Goal: Information Seeking & Learning: Compare options

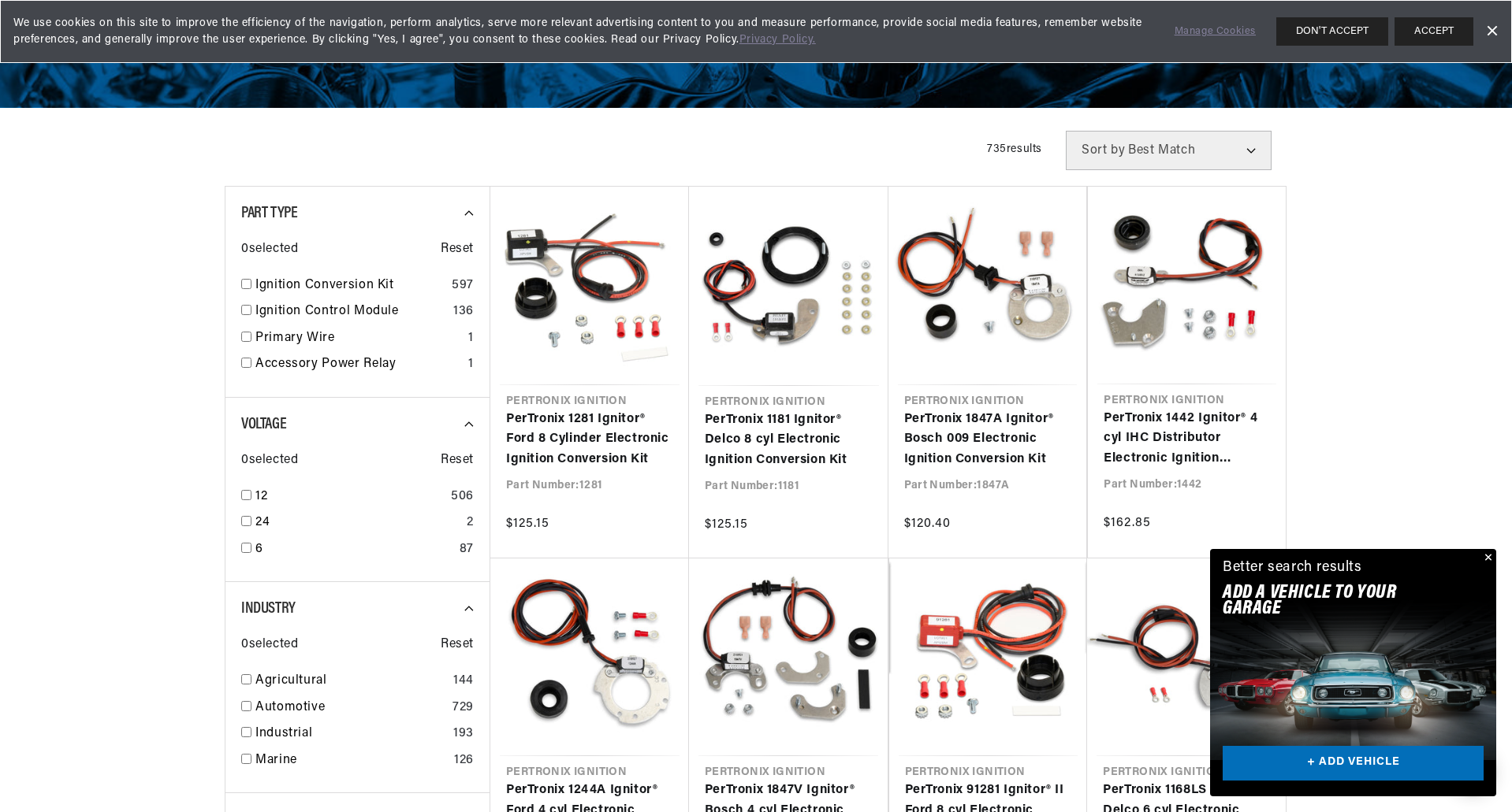
scroll to position [0, 985]
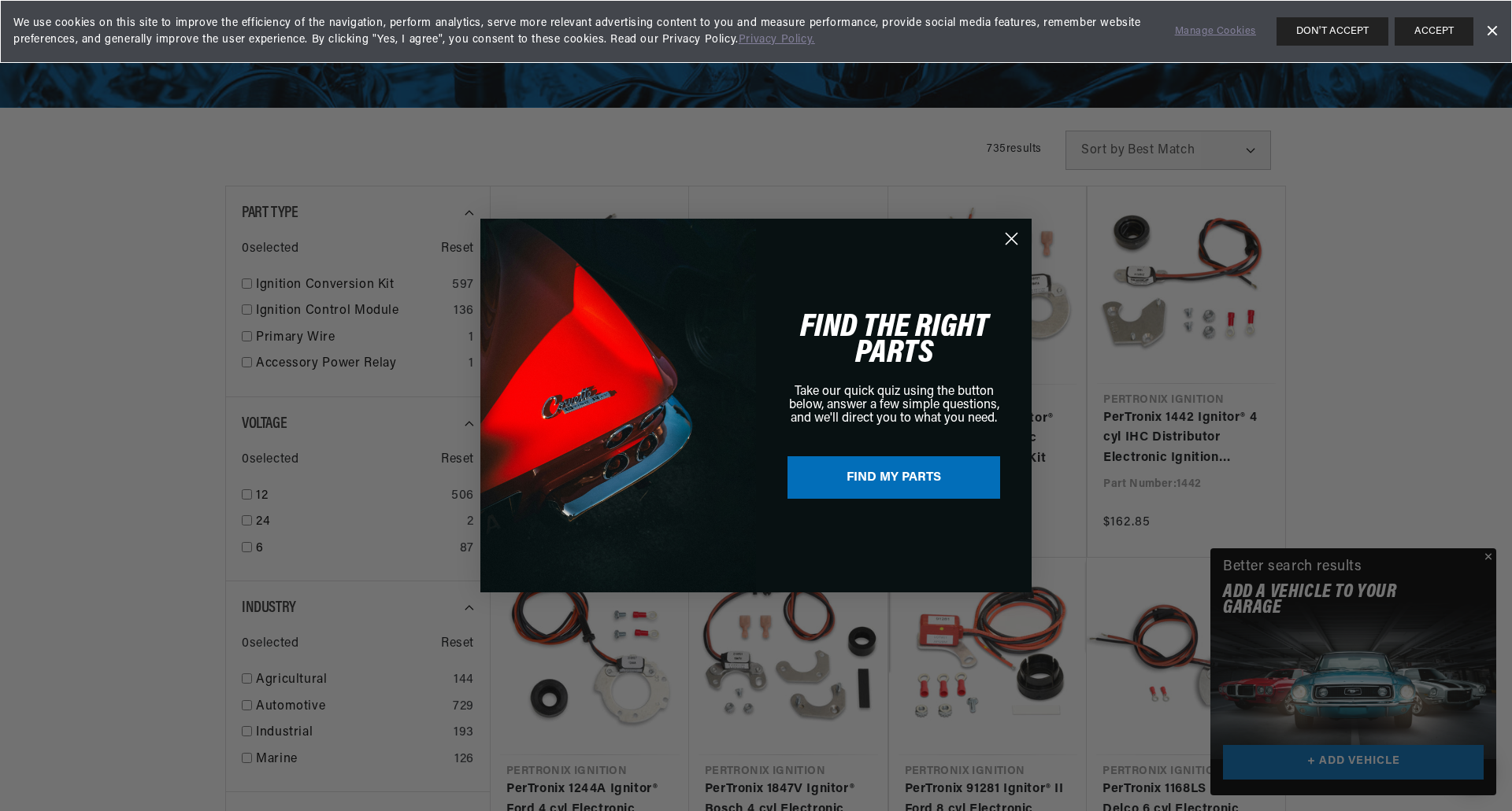
click at [1490, 559] on div "Close dialog FIND THE RIGHT PARTS Take our quick quiz using the button below, a…" at bounding box center [756, 405] width 1512 height 811
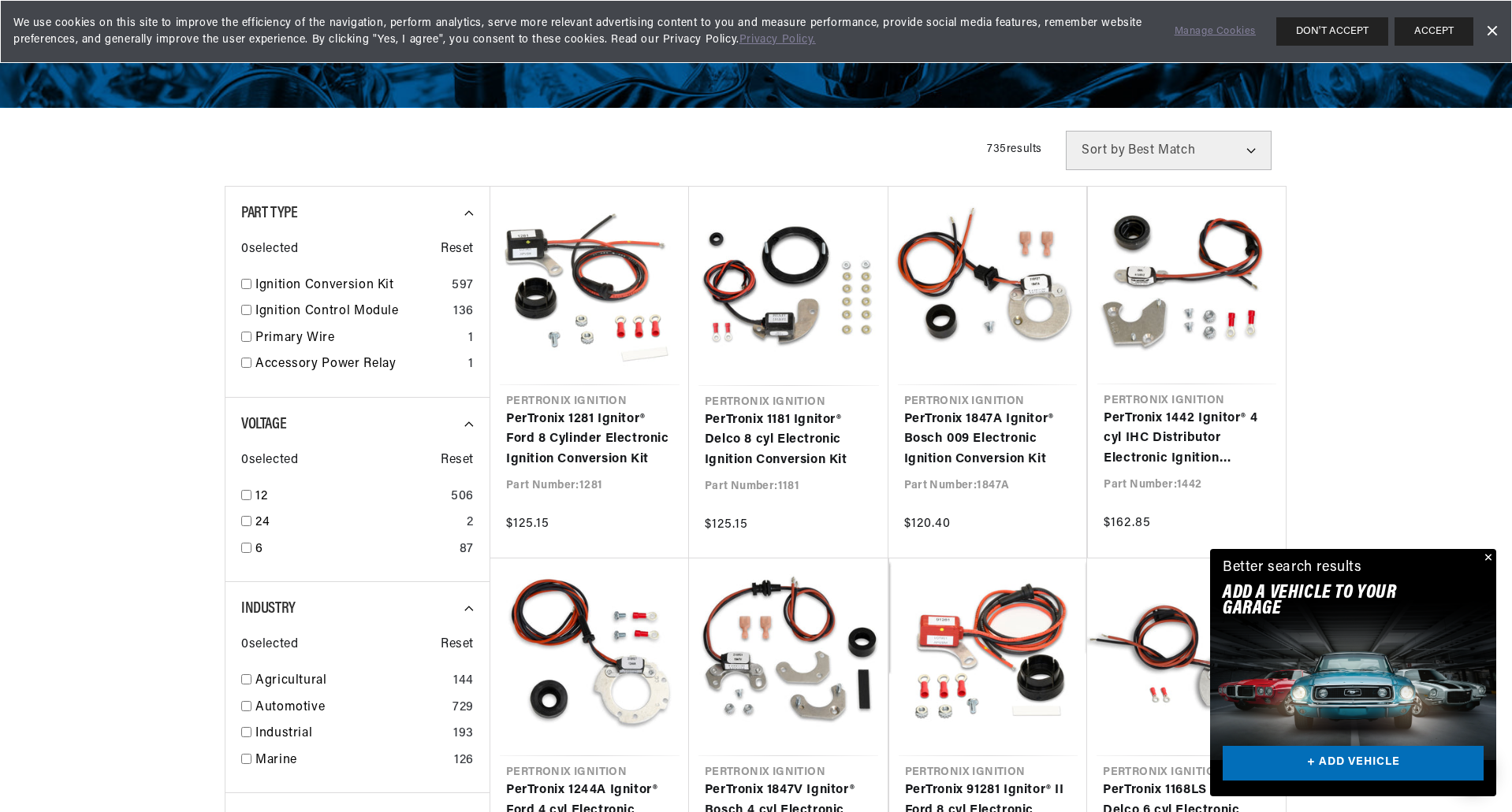
click at [1493, 555] on button "Close" at bounding box center [1486, 558] width 19 height 19
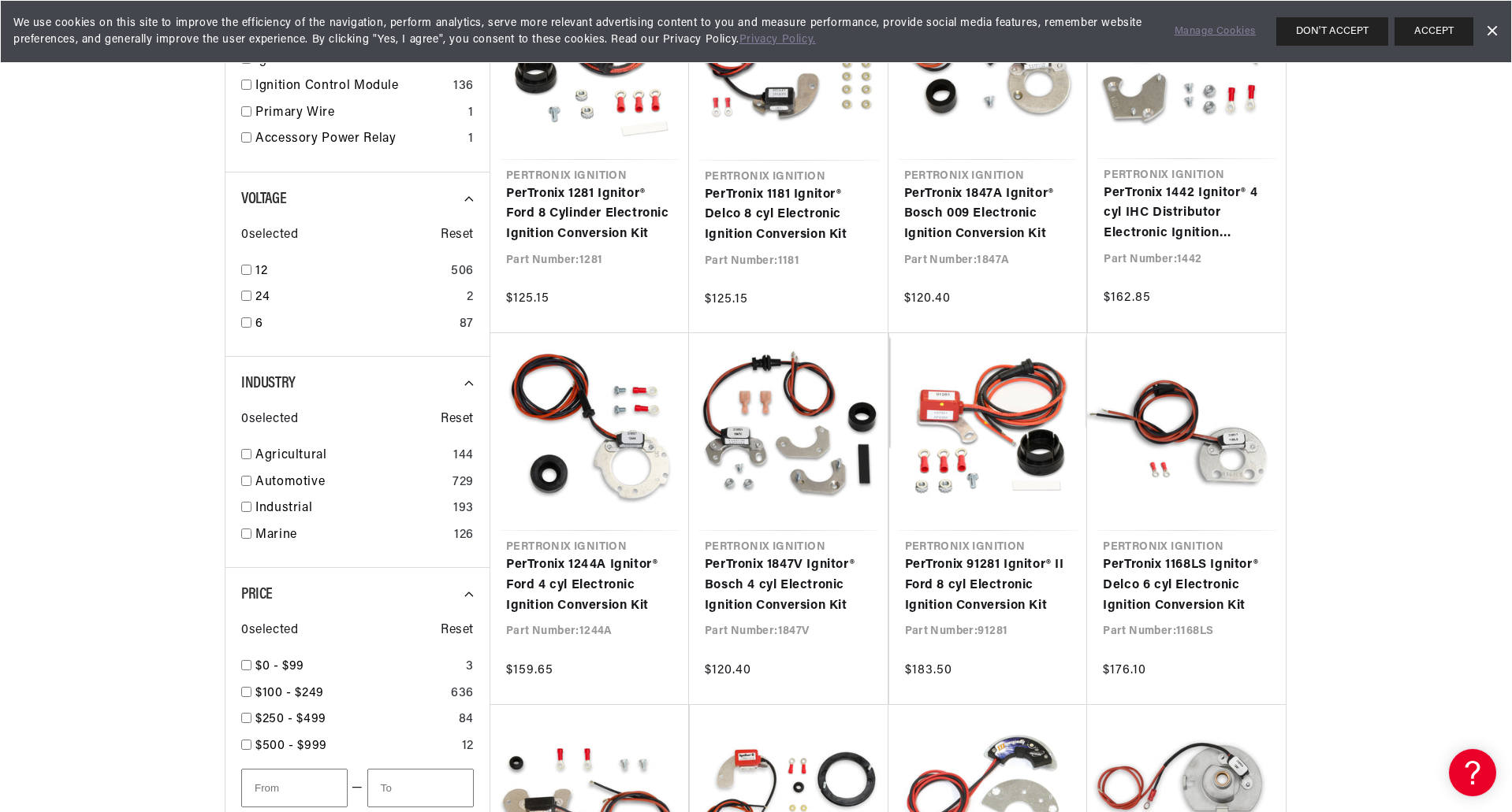
scroll to position [473, 0]
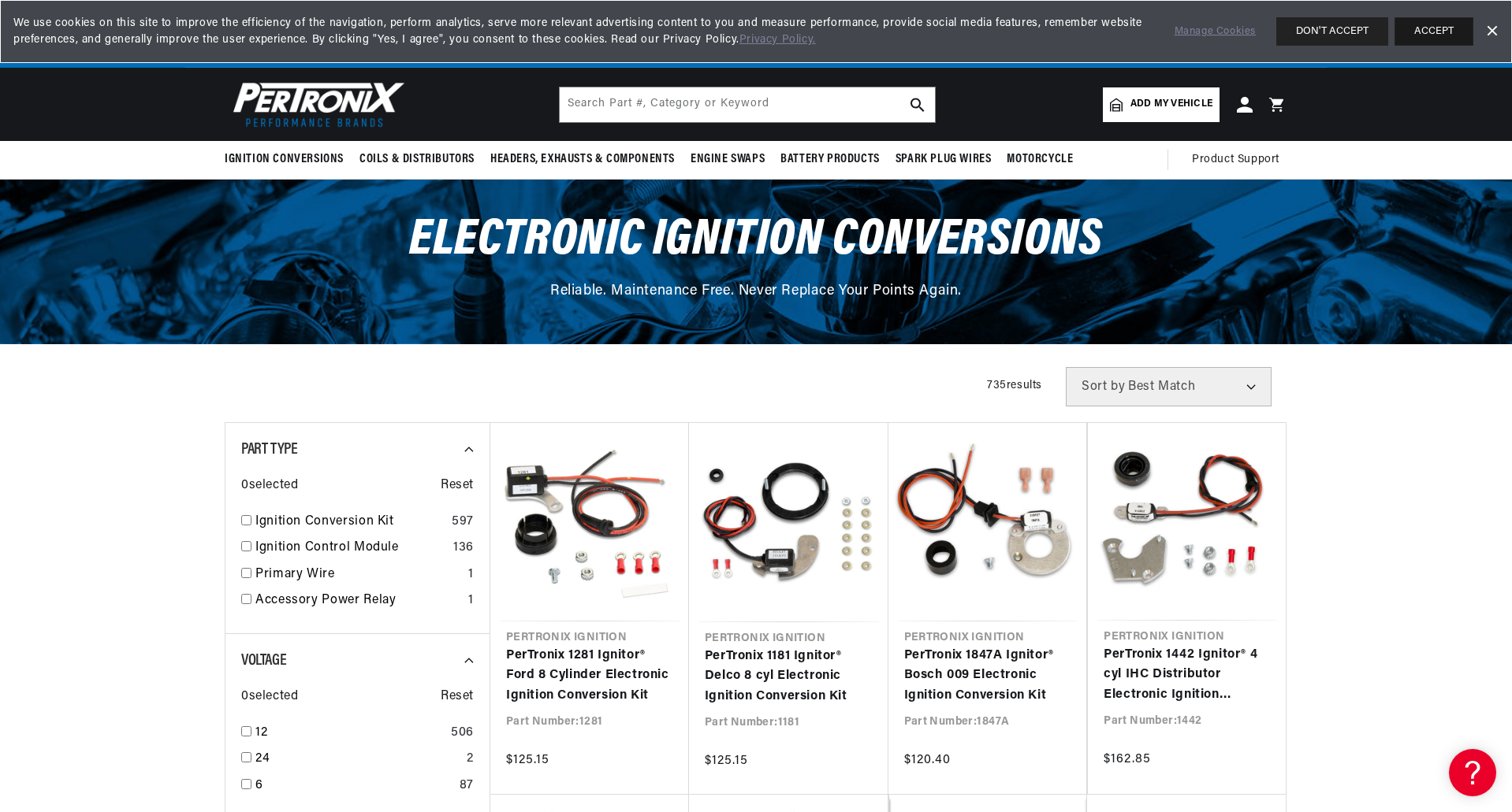
click at [1441, 25] on button "ACCEPT" at bounding box center [1433, 31] width 79 height 28
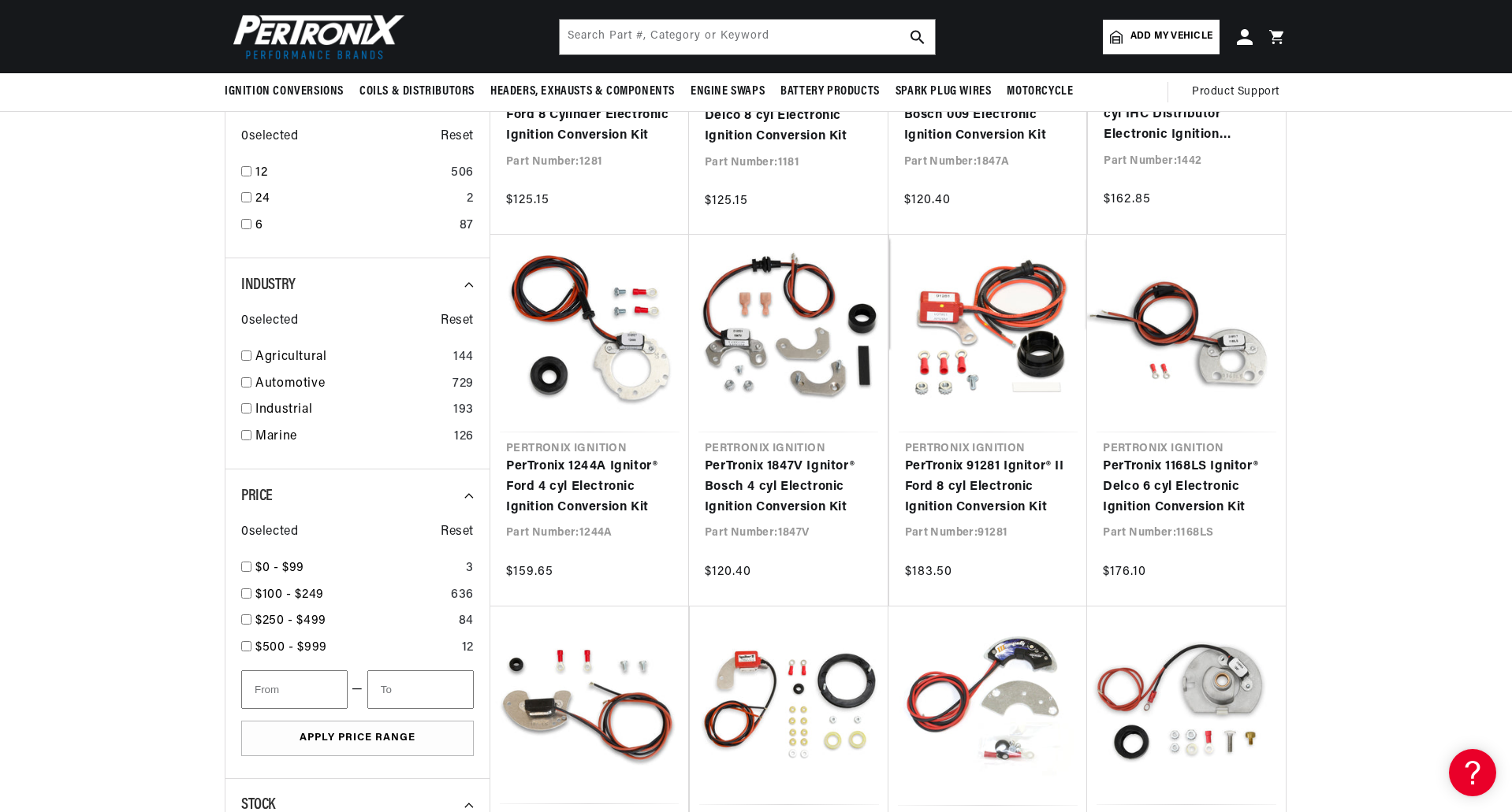
scroll to position [551, 0]
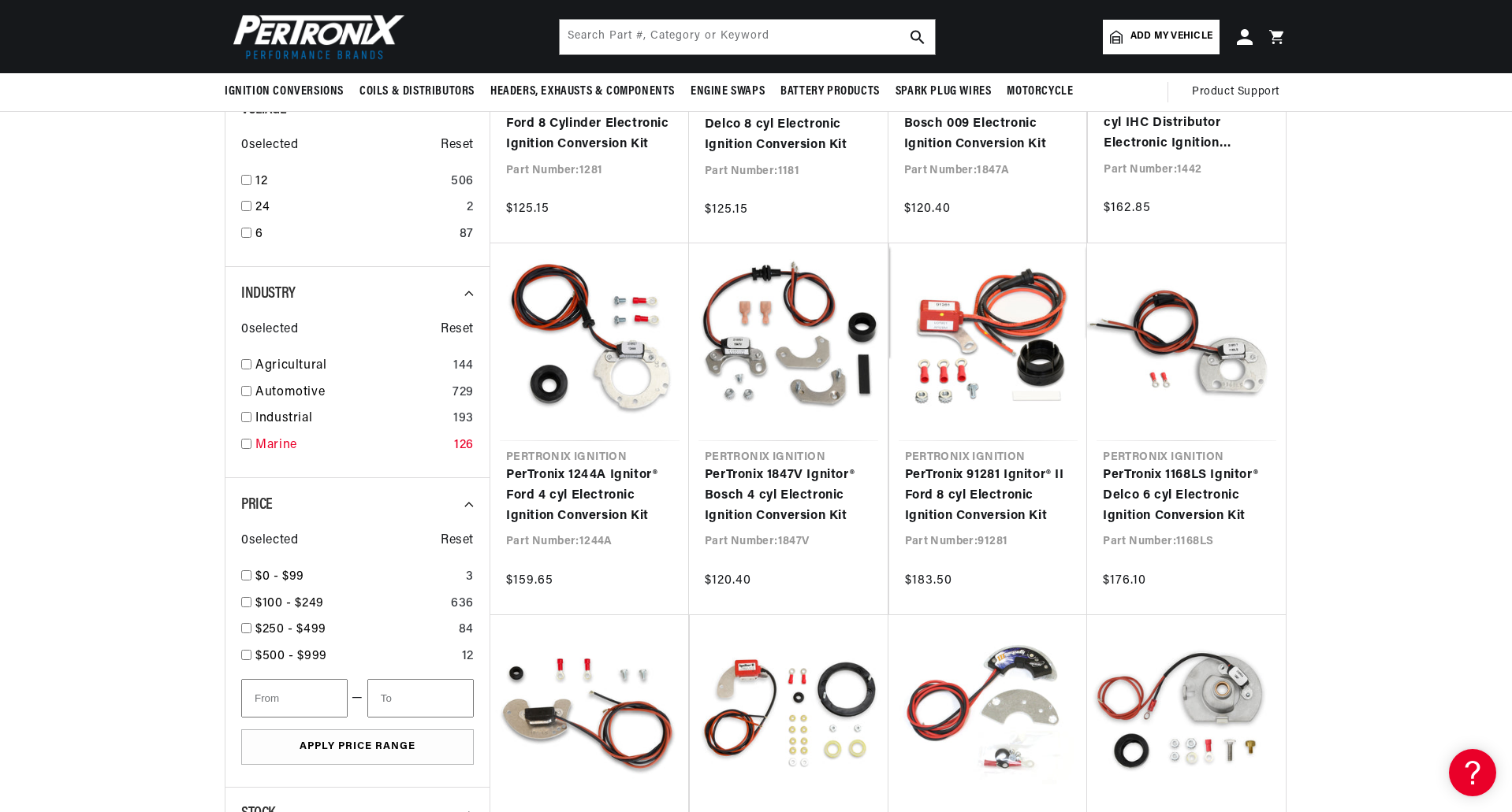
click at [250, 449] on div "Marine 126" at bounding box center [357, 449] width 232 height 27
checkbox input "true"
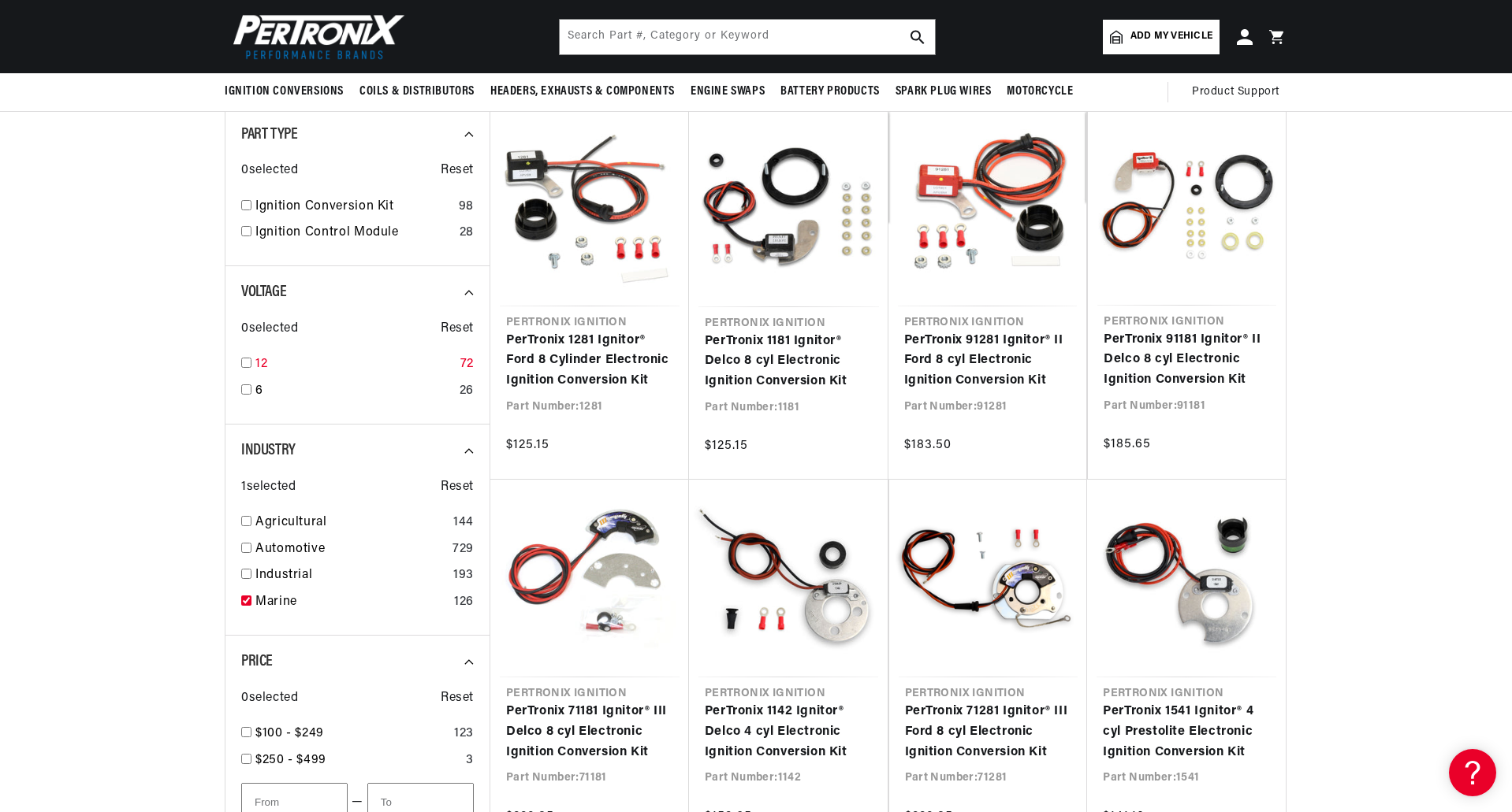
scroll to position [0, 144]
click at [249, 361] on input "checkbox" at bounding box center [246, 363] width 11 height 11
checkbox input "true"
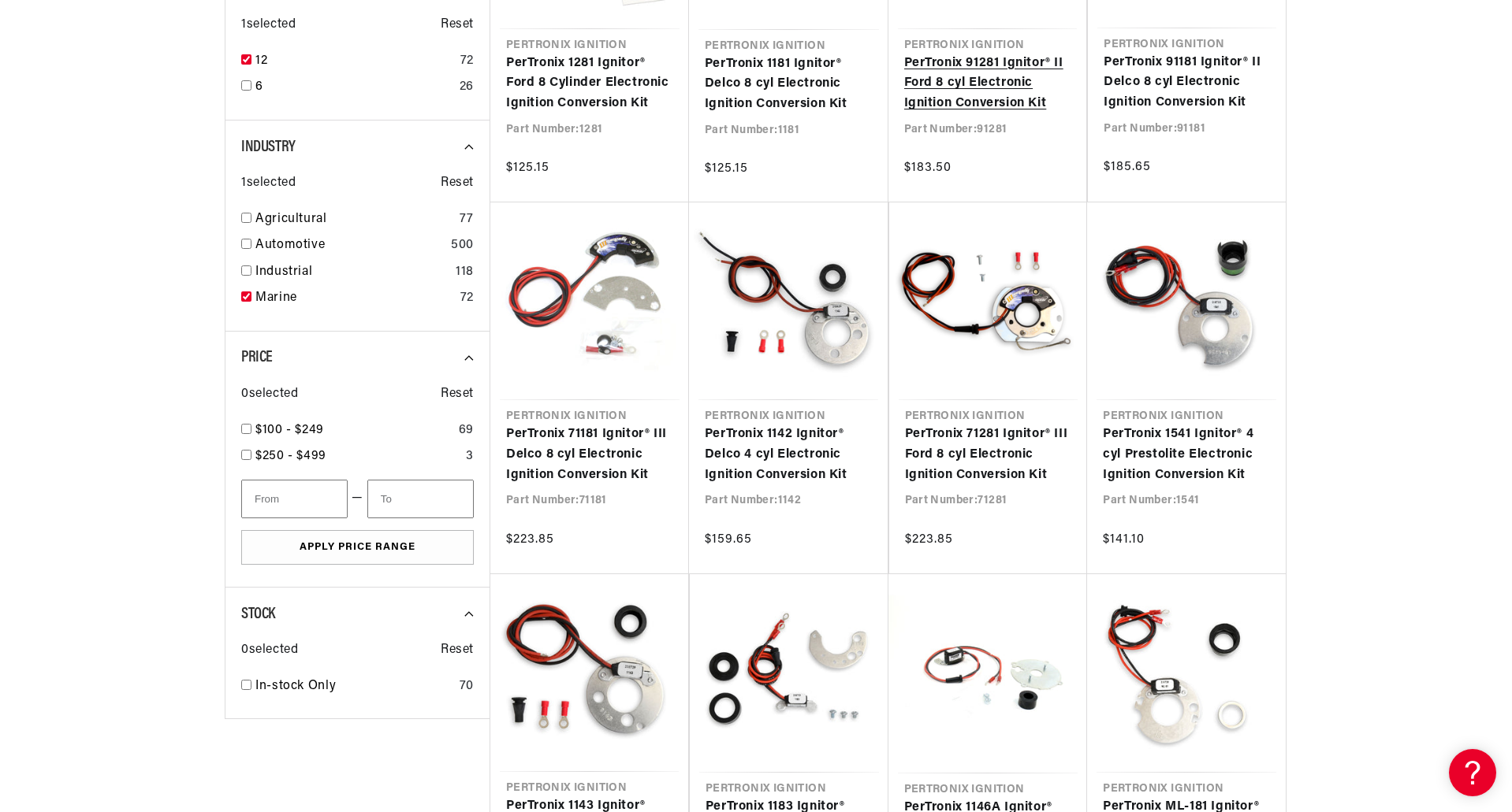
scroll to position [631, 0]
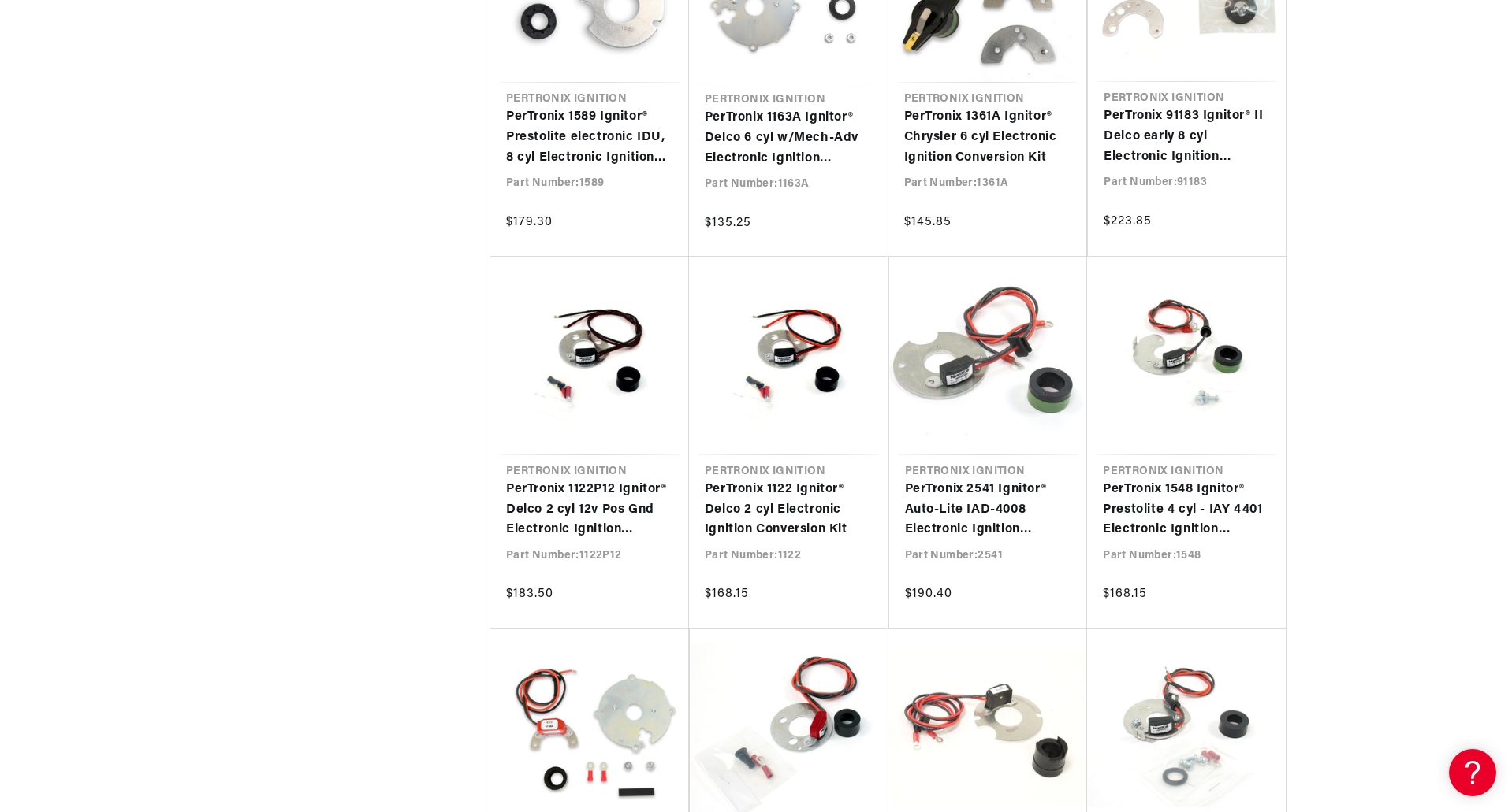
scroll to position [0, 985]
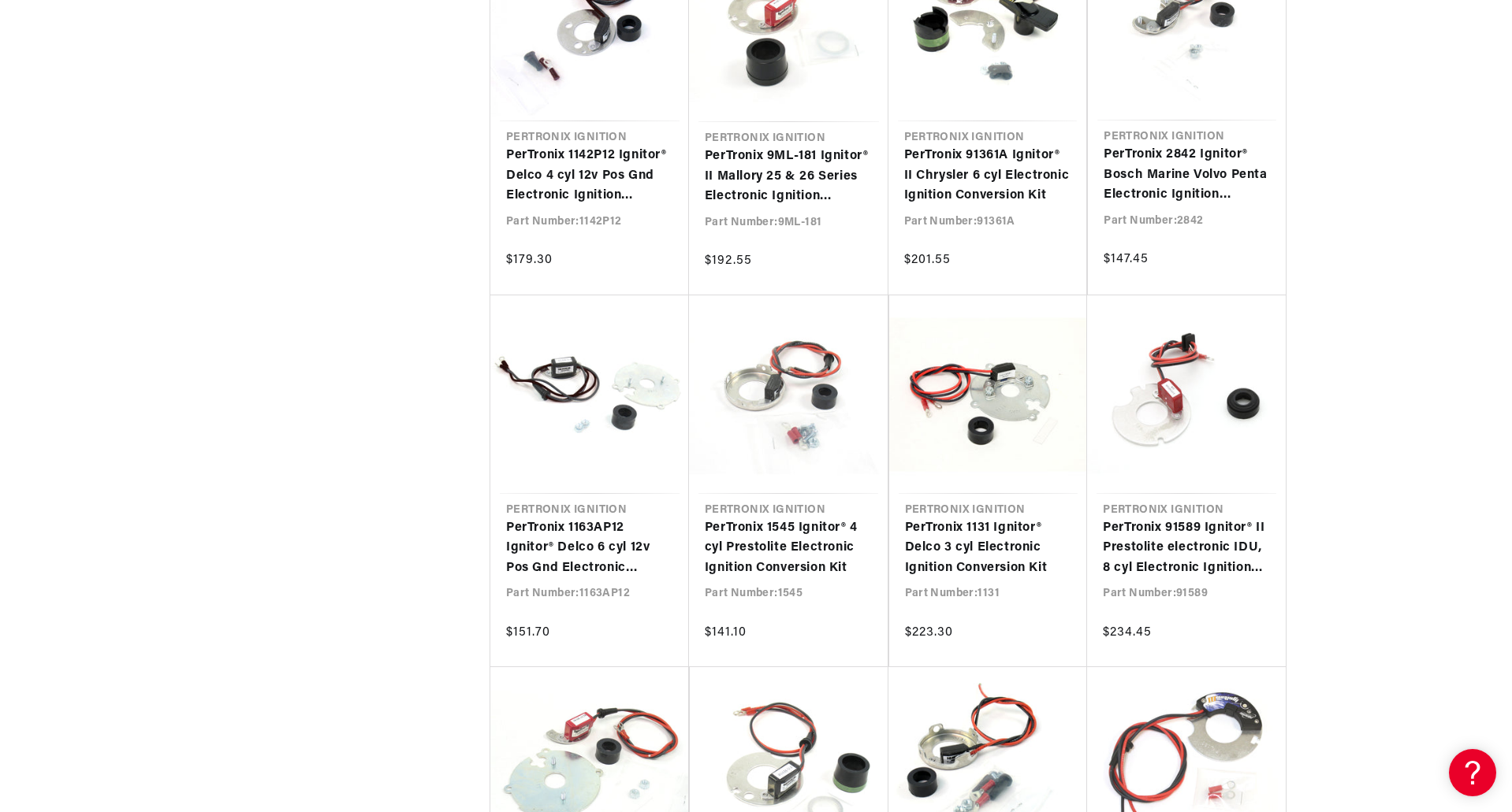
scroll to position [0, 1587]
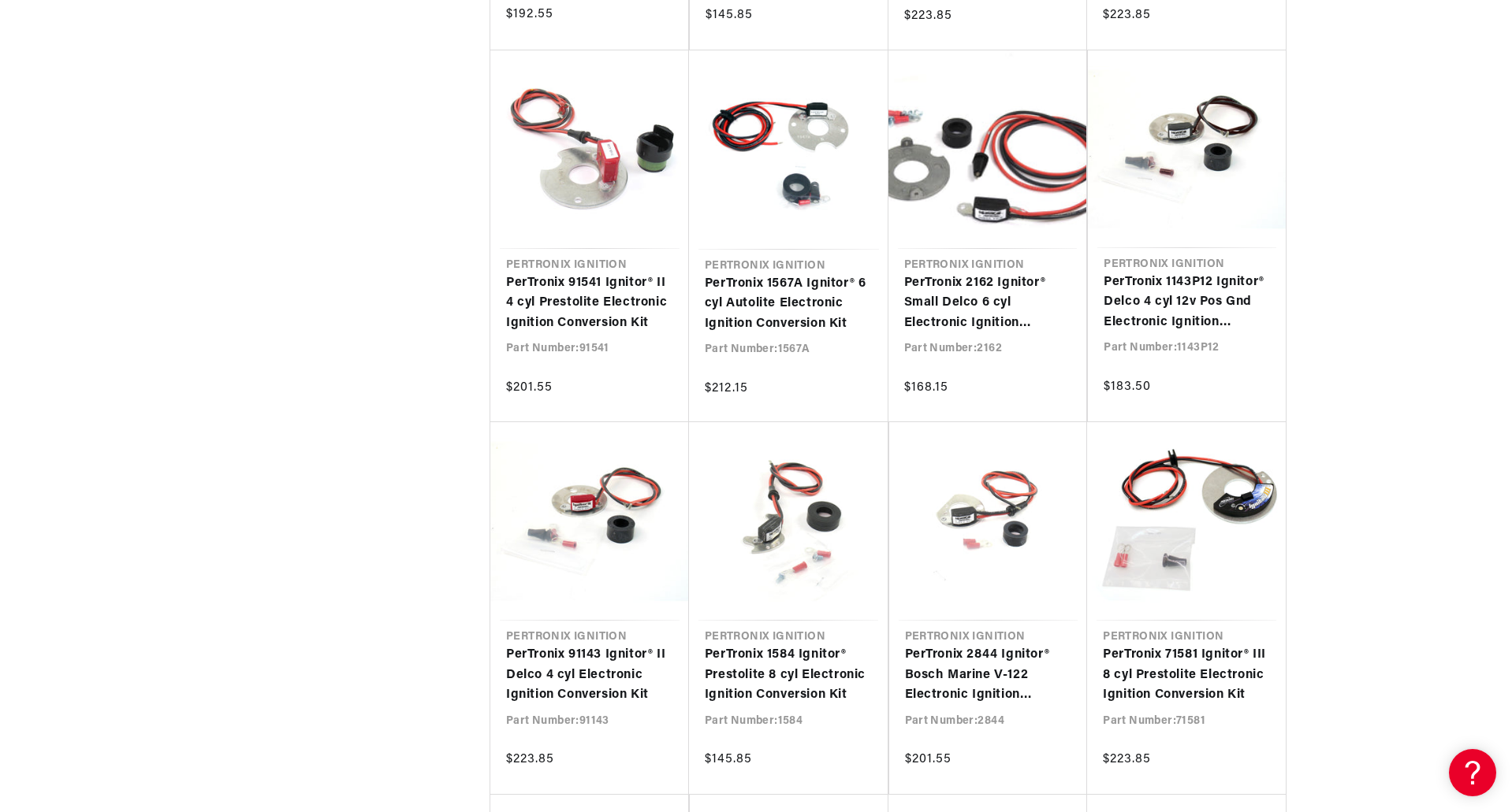
scroll to position [3782, 0]
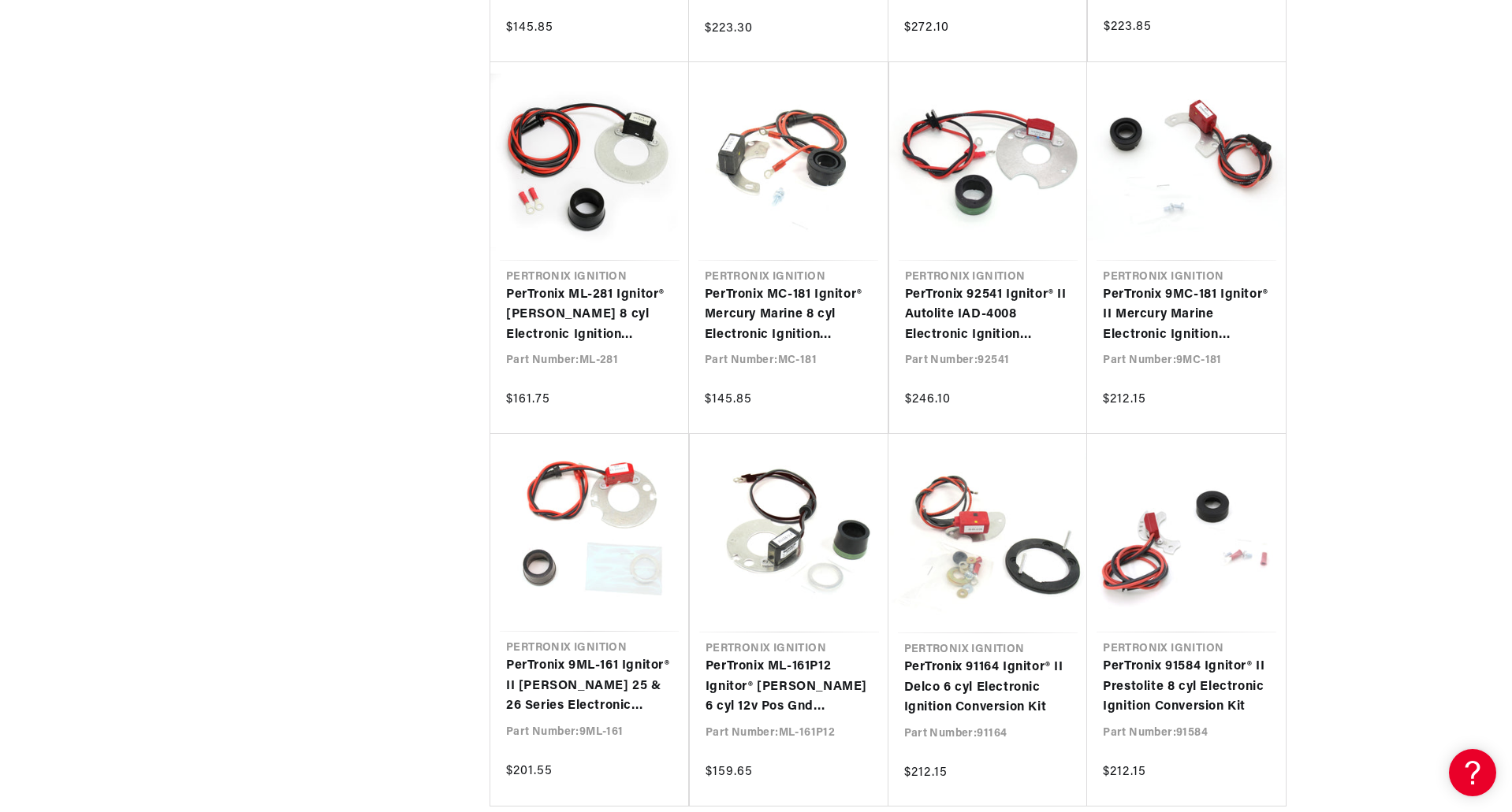
scroll to position [0, 556]
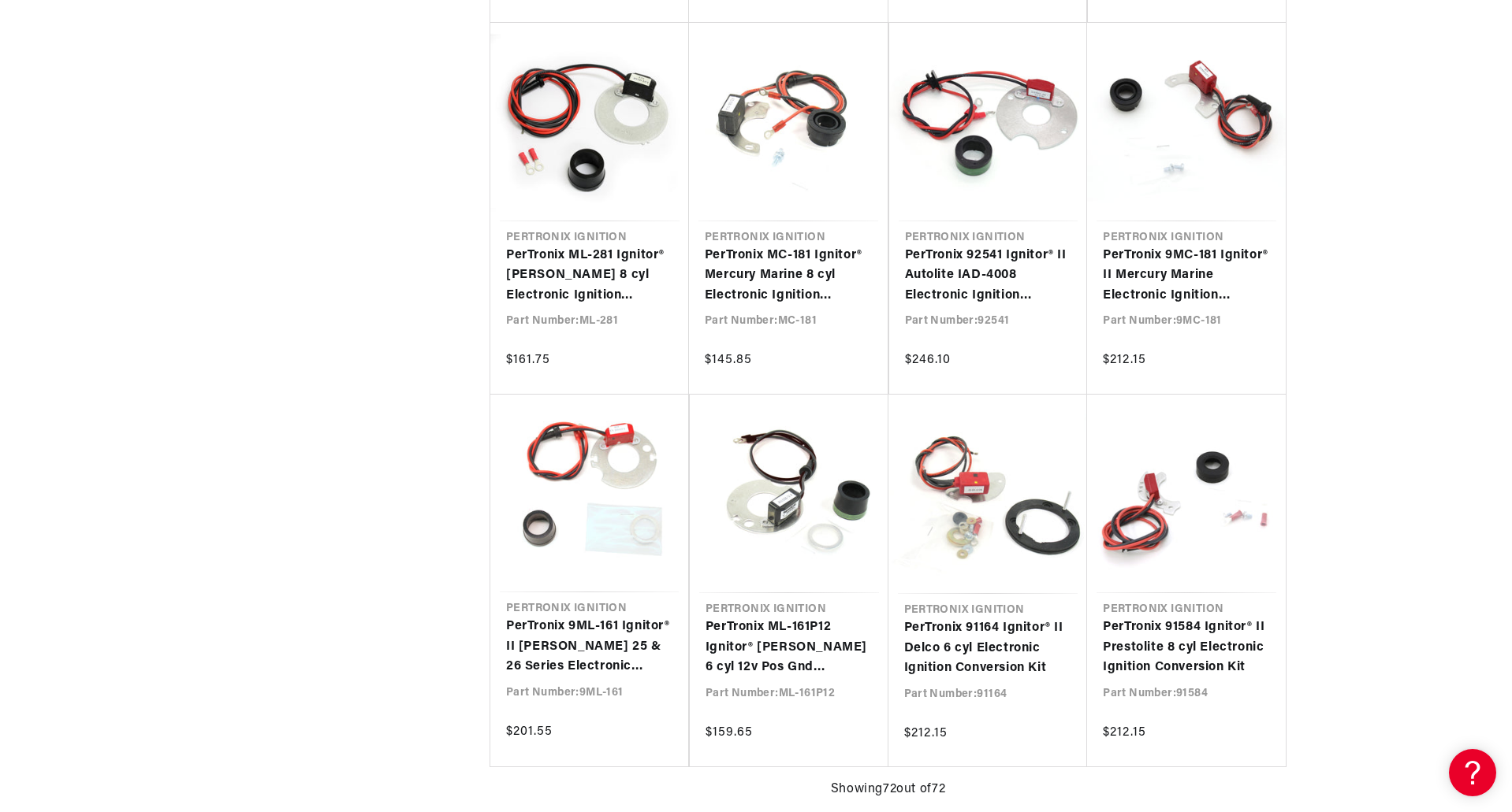
scroll to position [5437, 0]
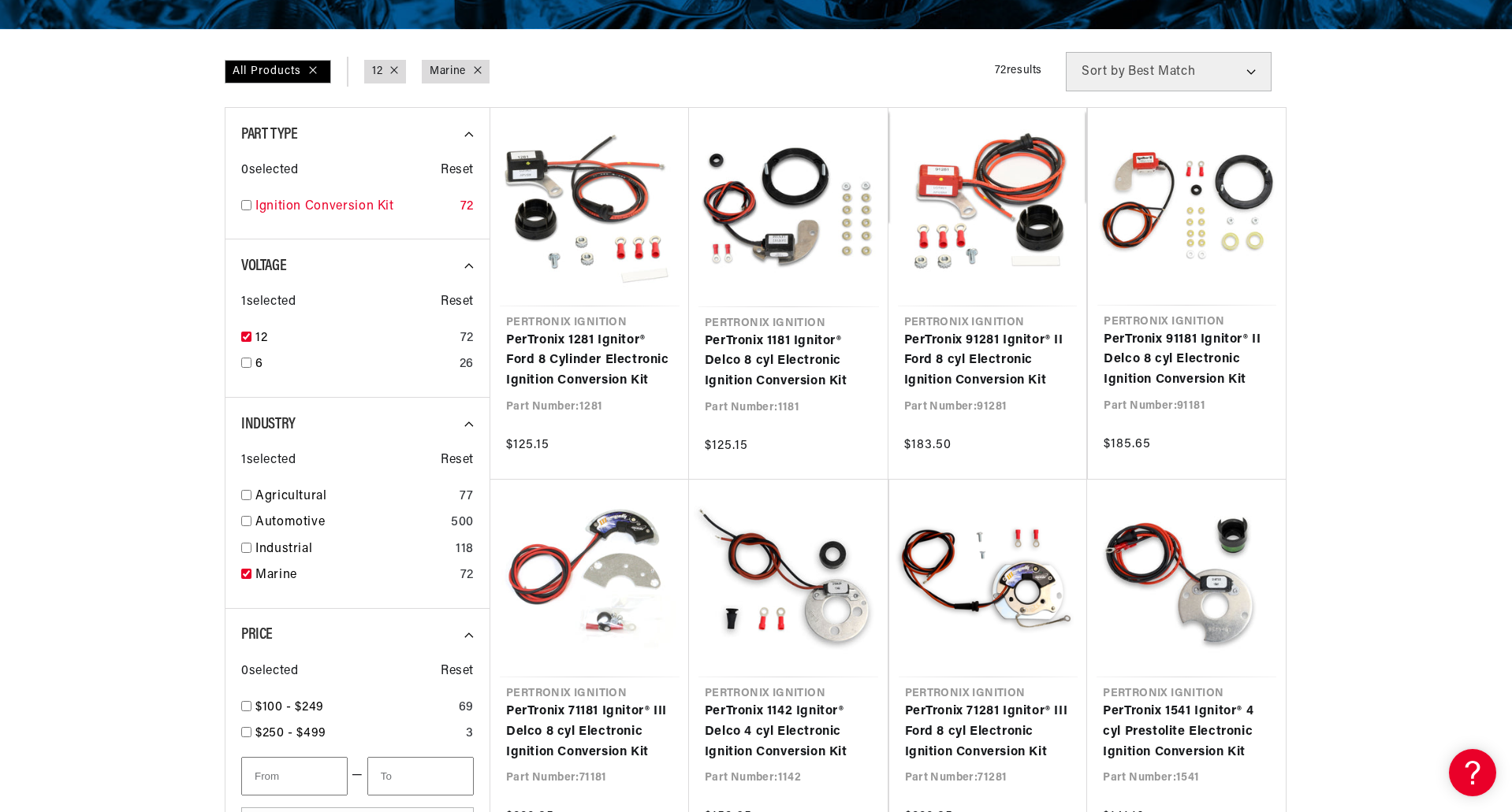
click at [353, 205] on link "Ignition Conversion Kit" at bounding box center [354, 206] width 198 height 20
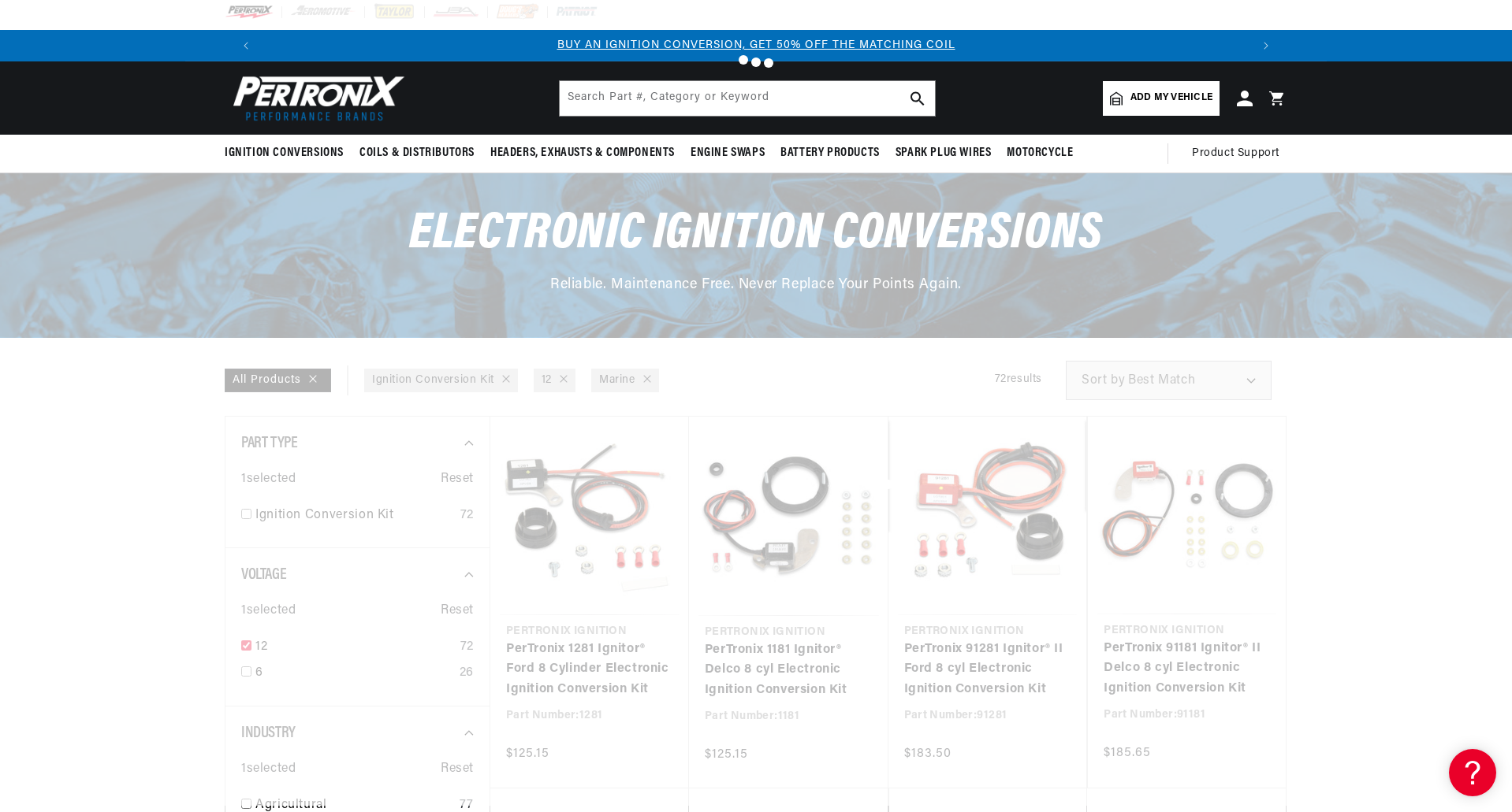
checkbox input "false"
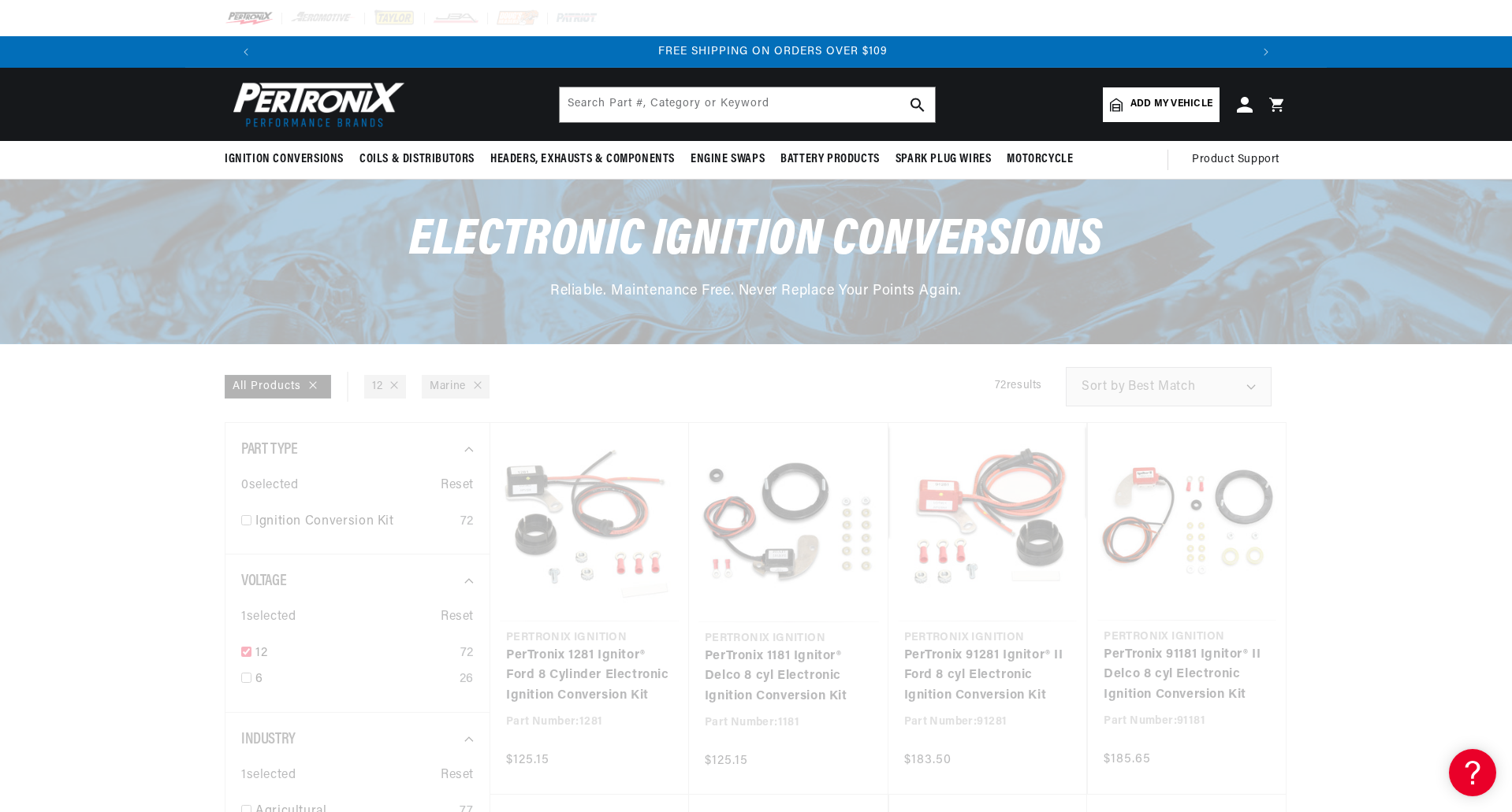
scroll to position [0, 1969]
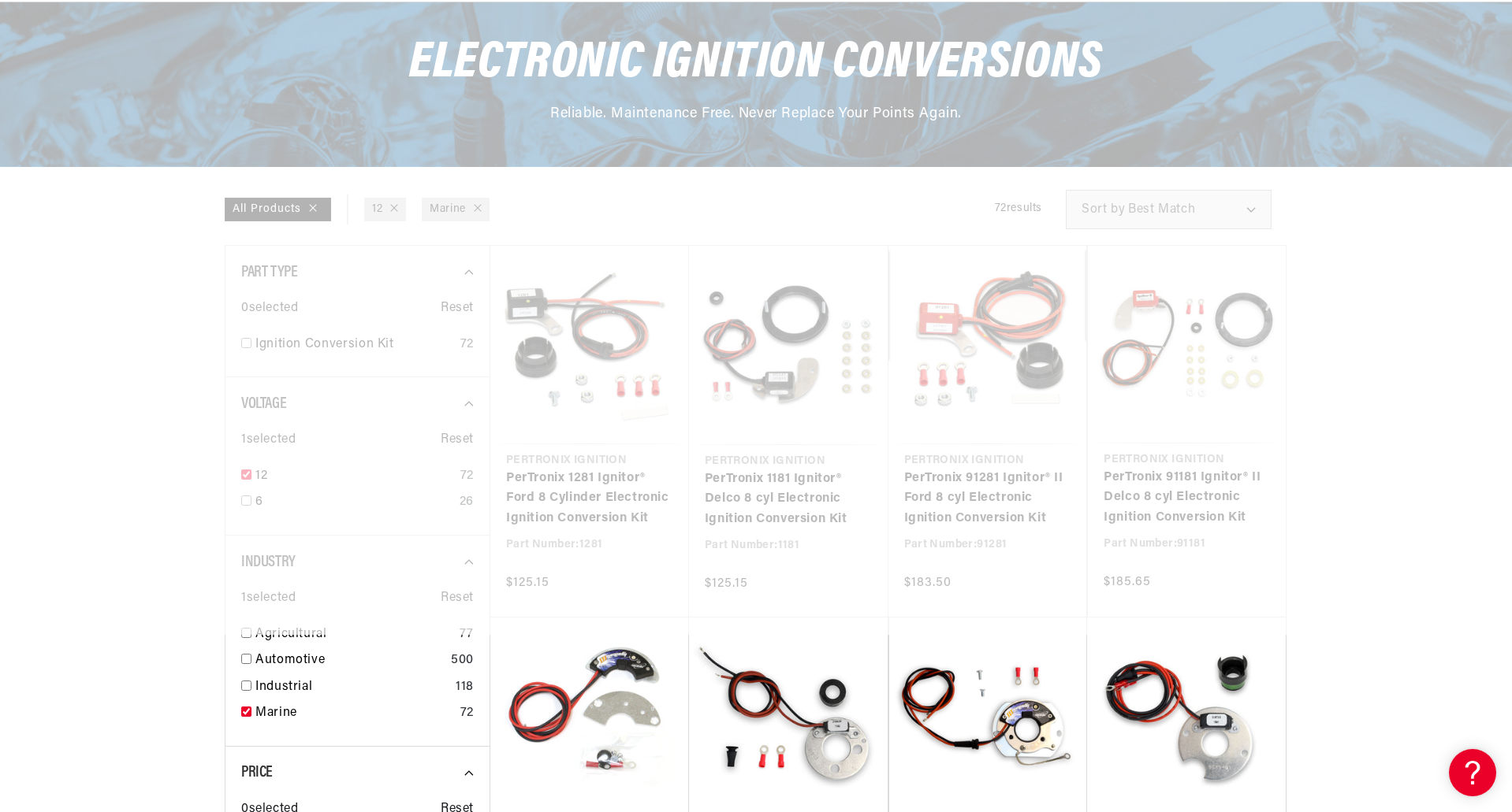
scroll to position [0, 0]
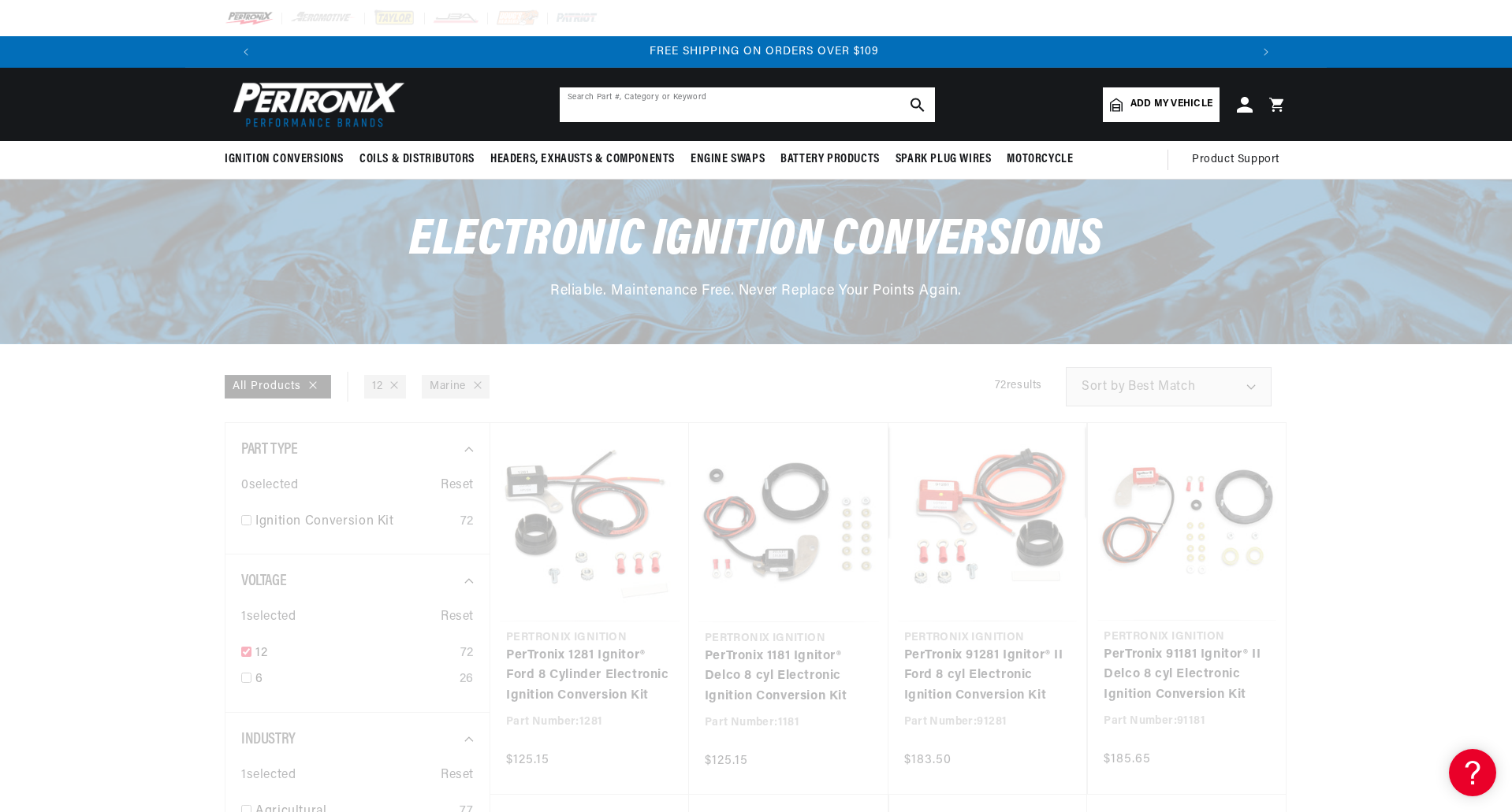
click at [761, 99] on input "text" at bounding box center [747, 104] width 375 height 35
type input "22r-v3"
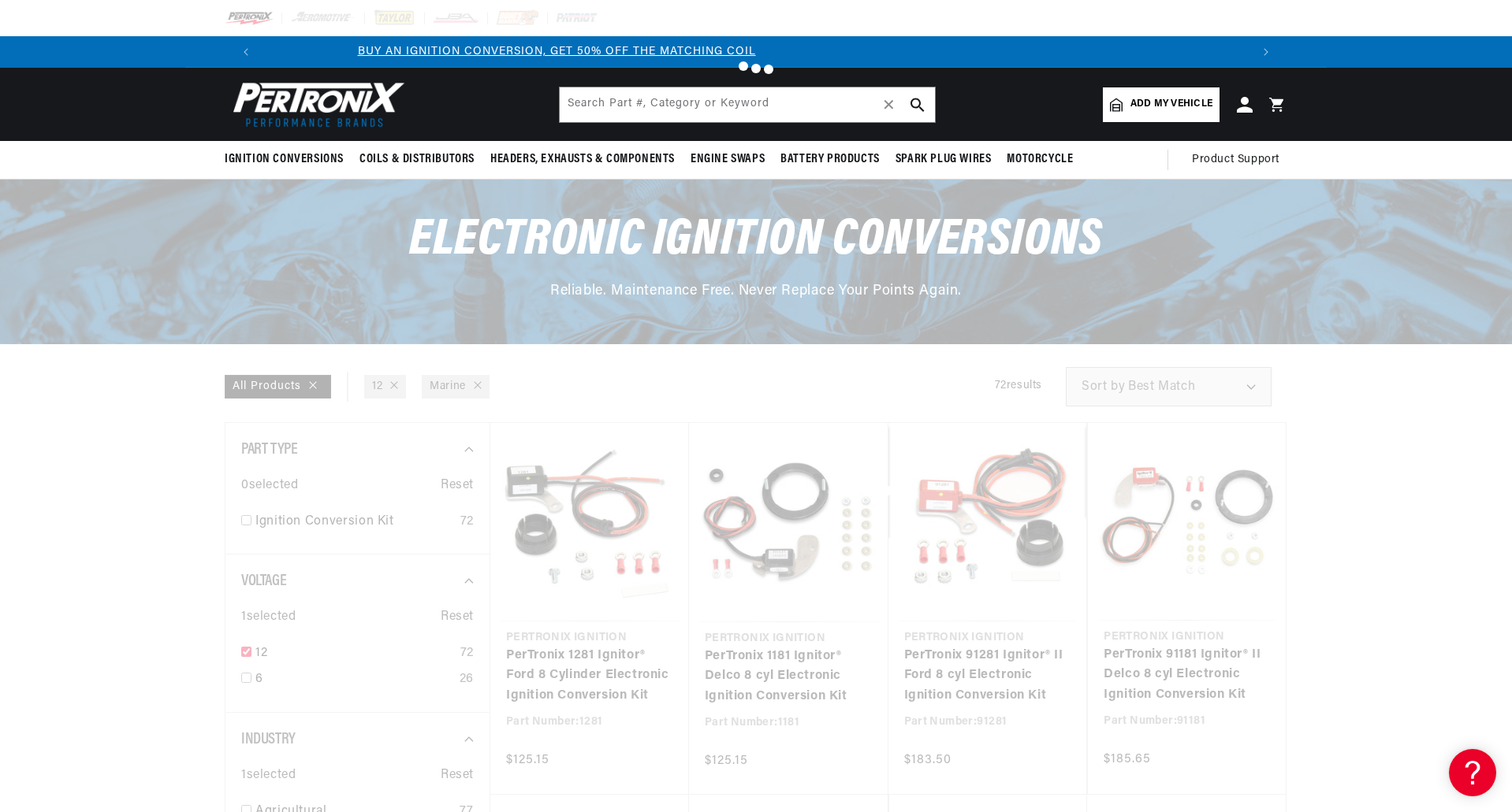
scroll to position [0, 985]
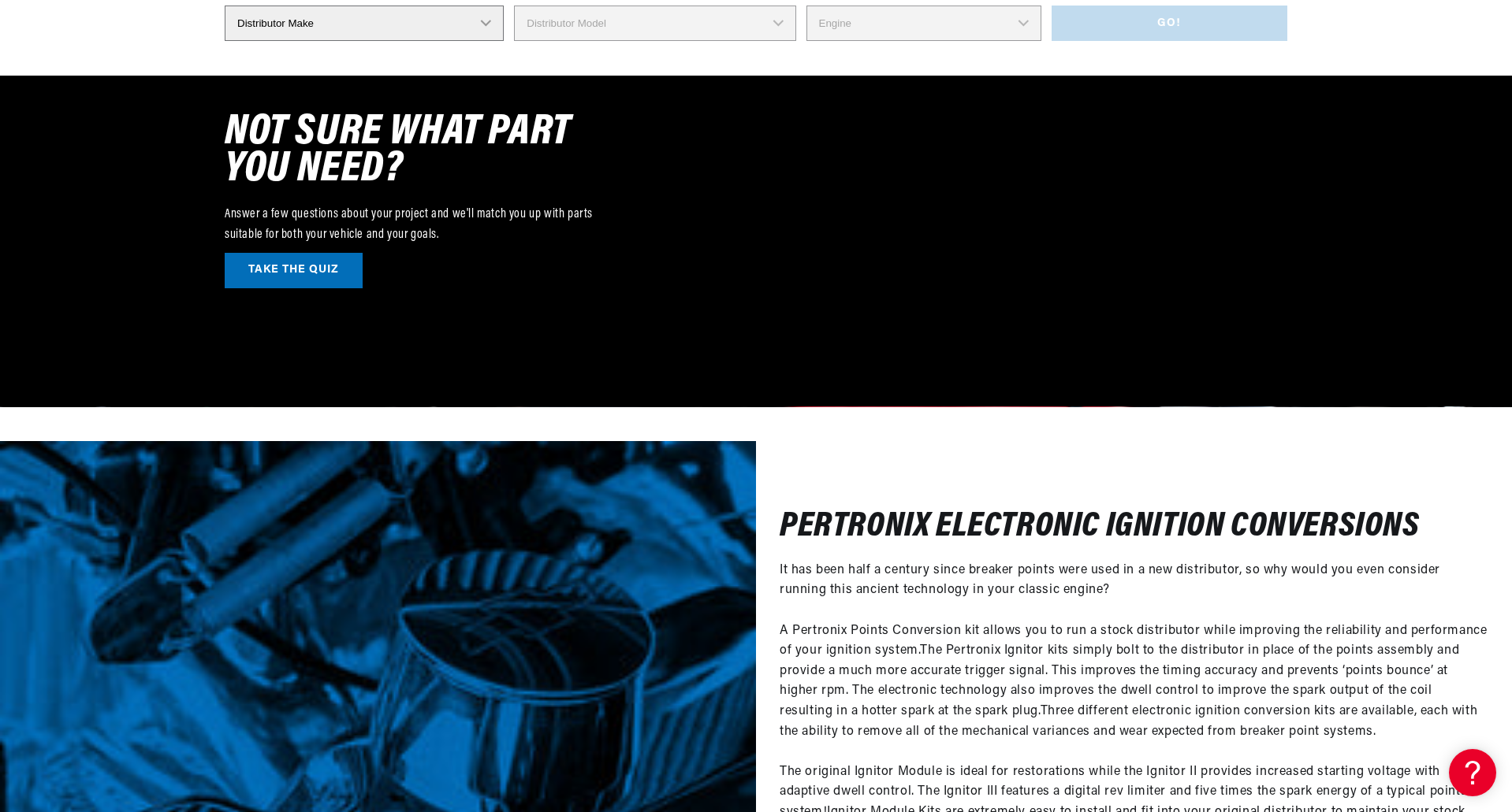
scroll to position [5252, 0]
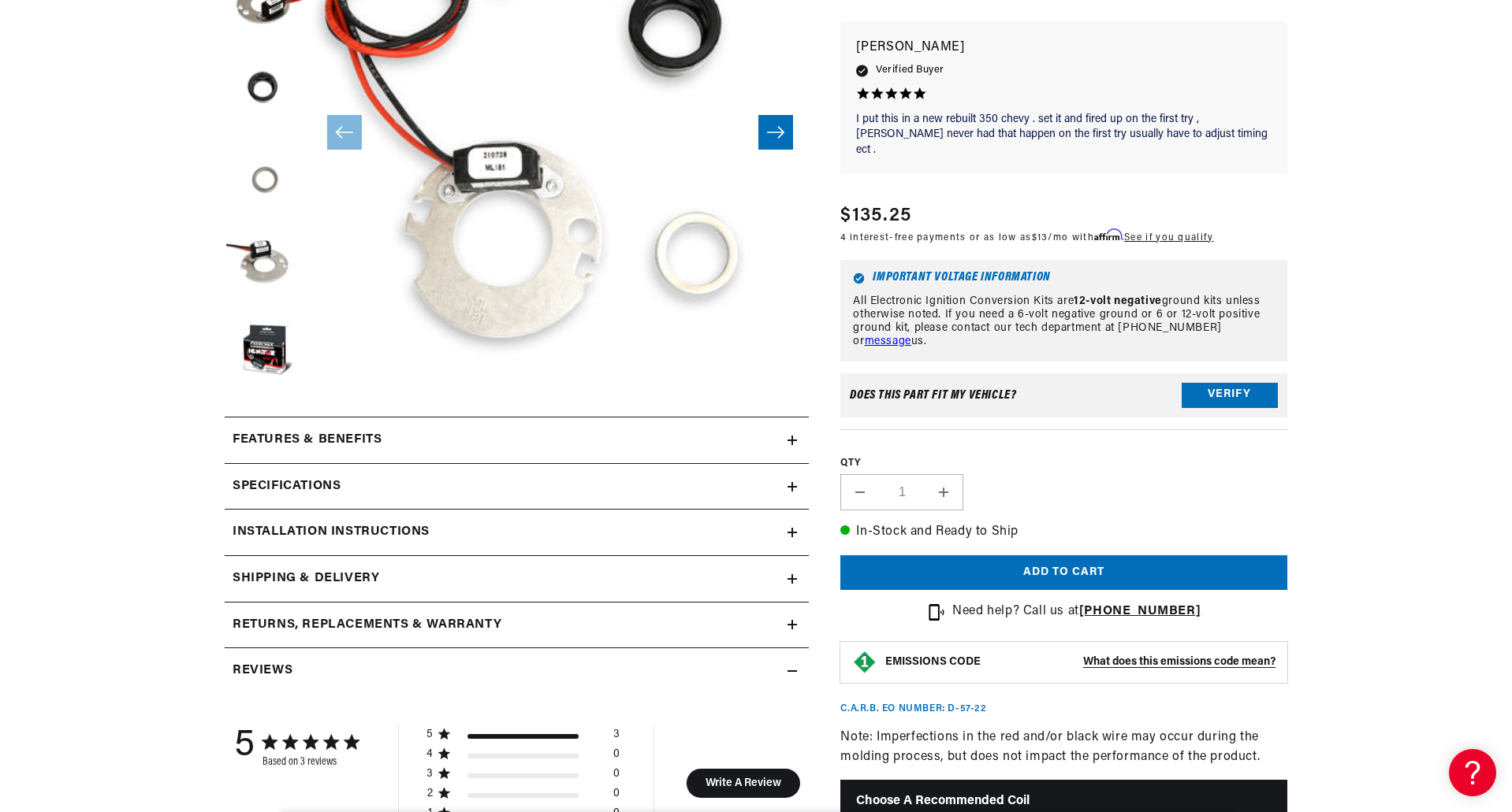
scroll to position [394, 0]
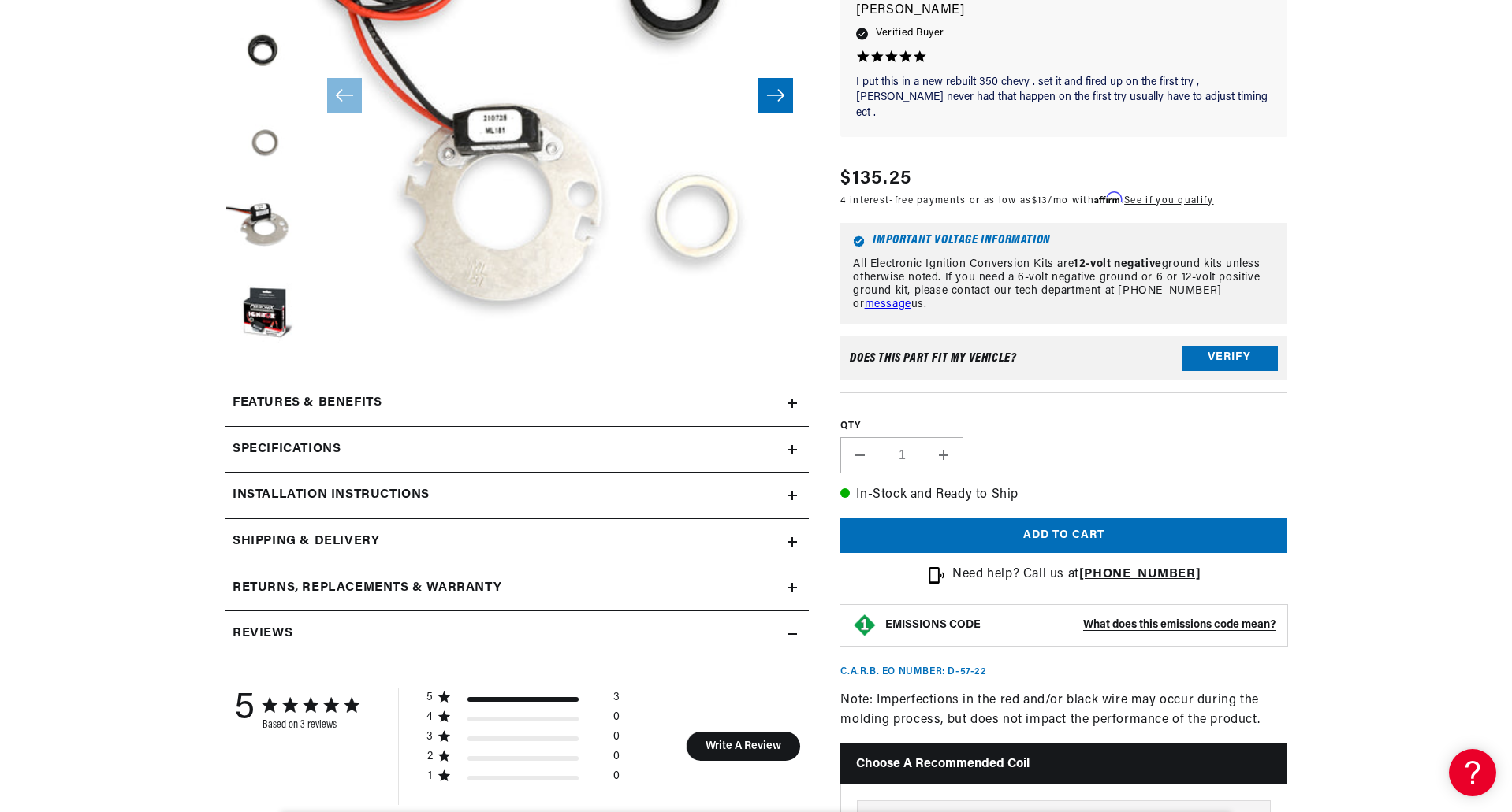
click at [794, 403] on icon at bounding box center [792, 403] width 10 height 0
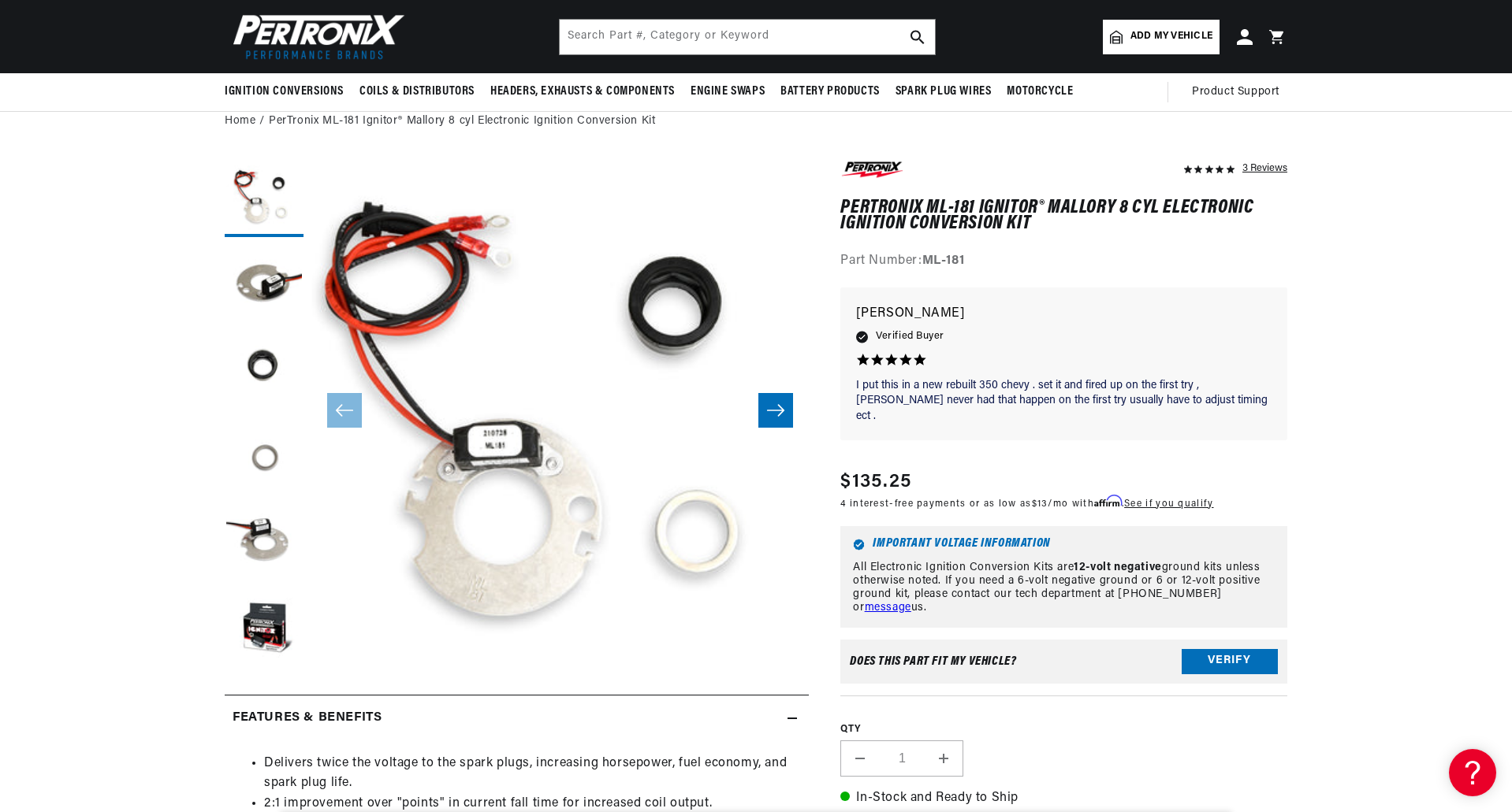
scroll to position [0, 1969]
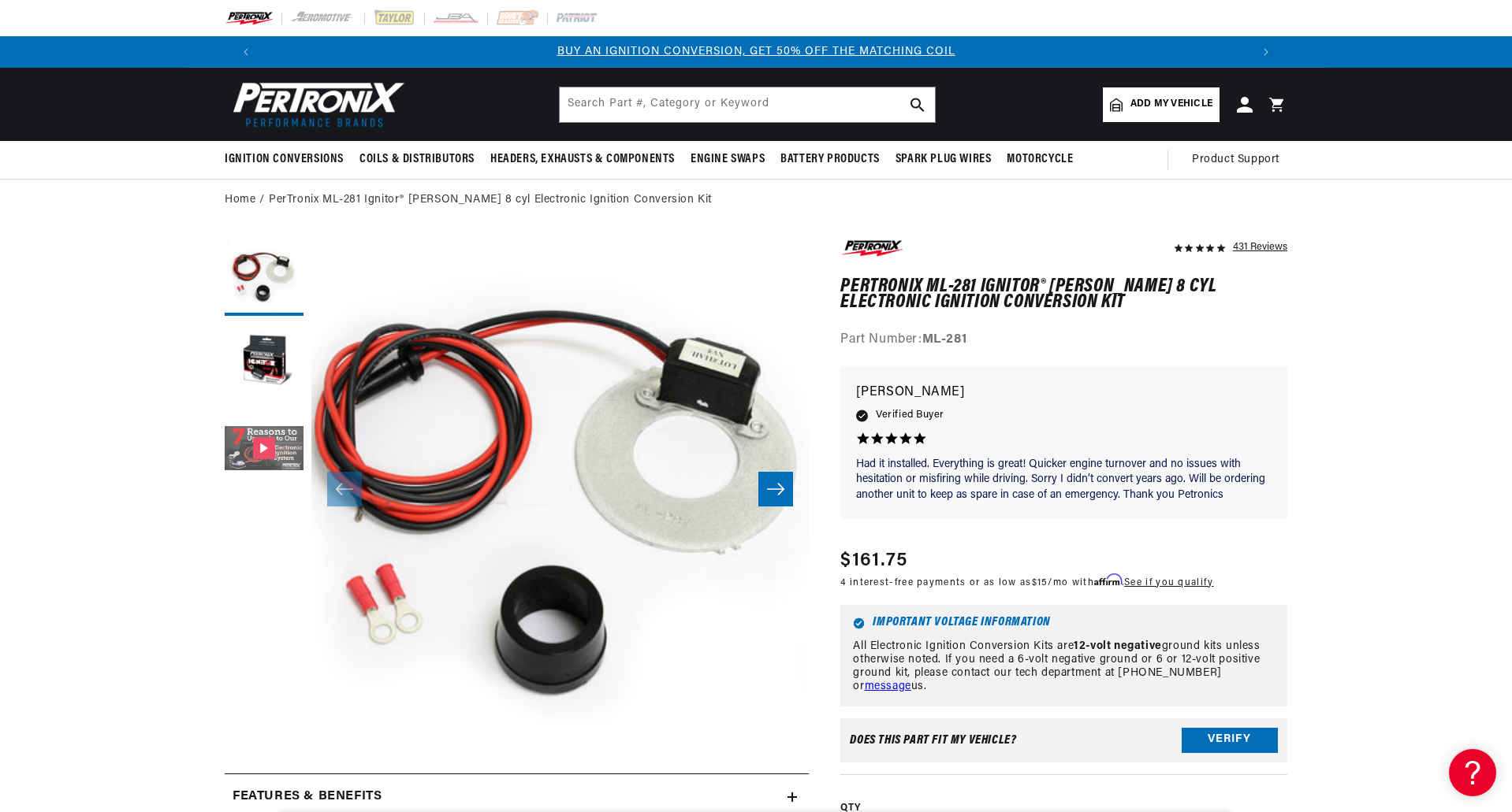
click at [262, 444] on button "Gallery Viewer" at bounding box center [263, 449] width 79 height 79
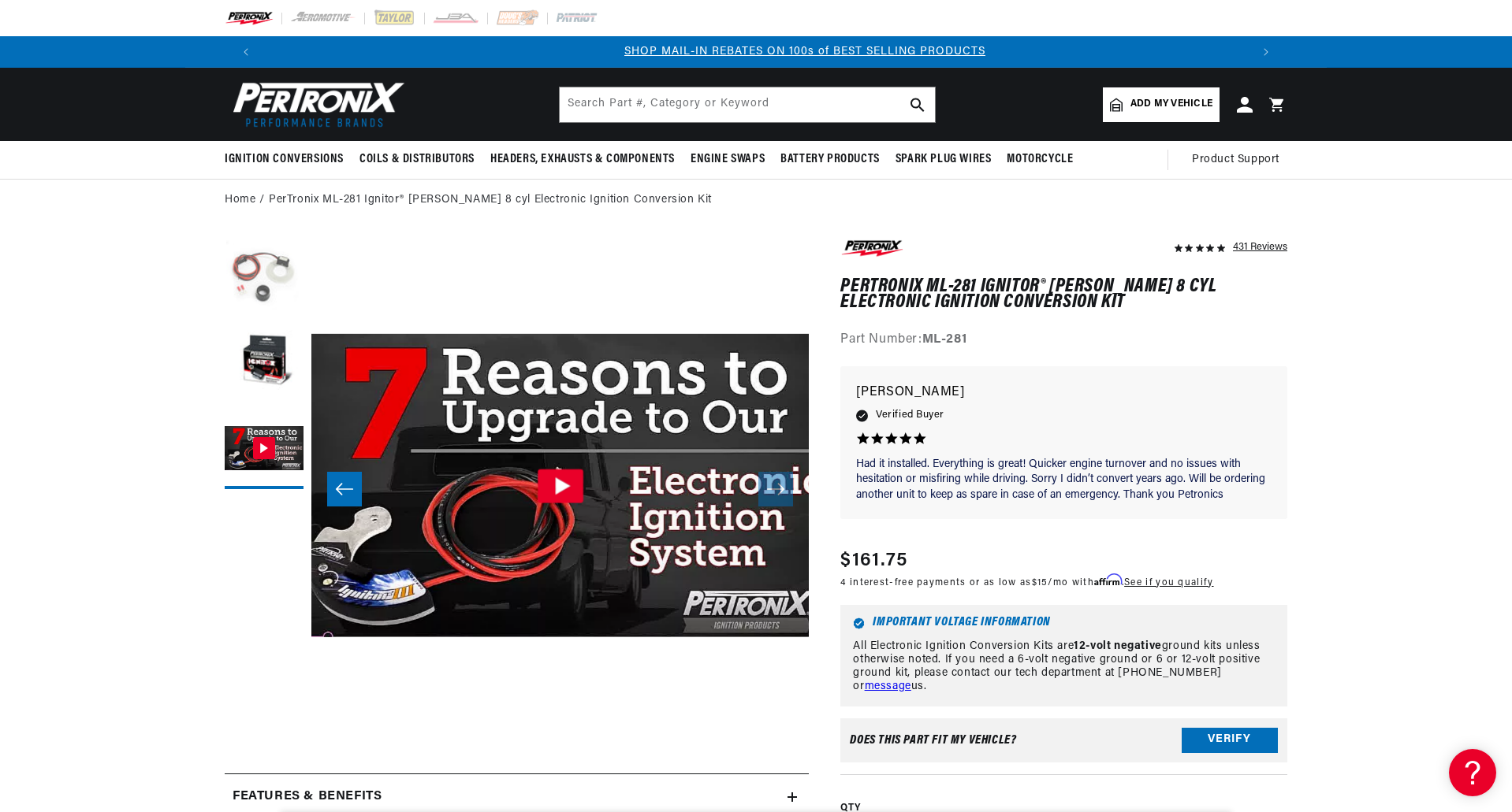
scroll to position [0, 985]
click at [255, 264] on button "Load image 1 in gallery view" at bounding box center [263, 276] width 79 height 79
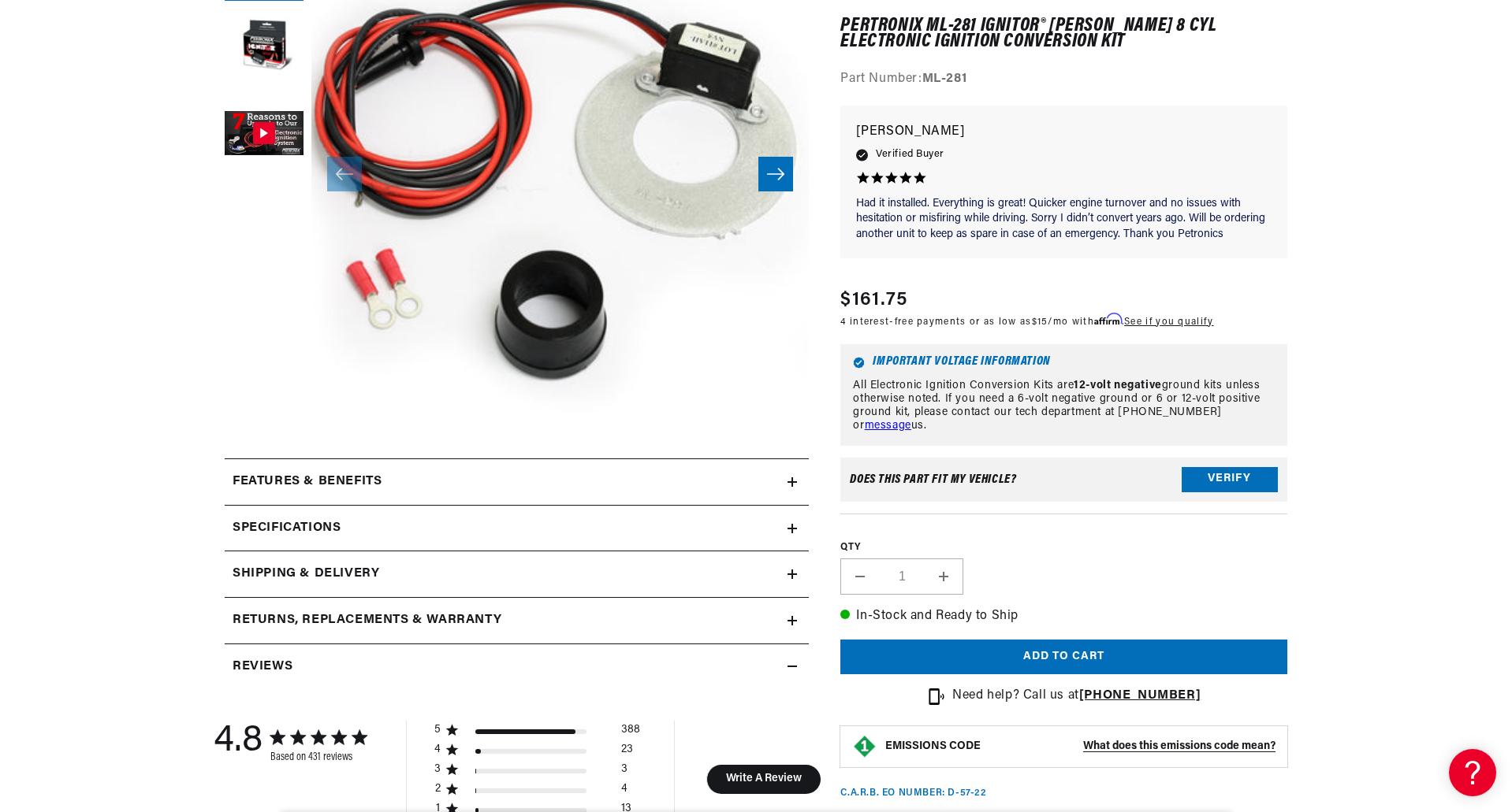
scroll to position [0, 0]
click at [787, 529] on icon at bounding box center [792, 529] width 10 height 10
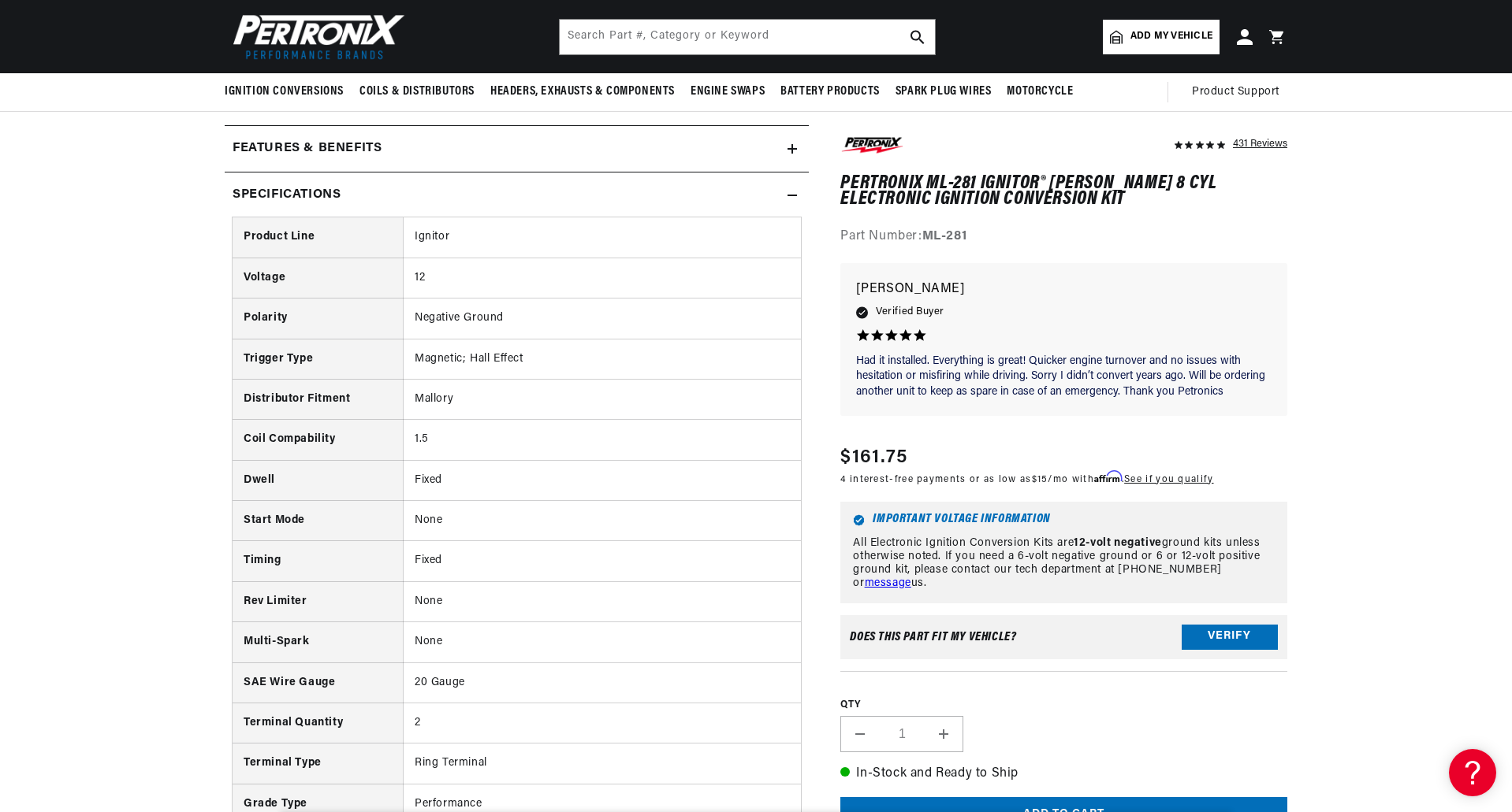
scroll to position [551, 0]
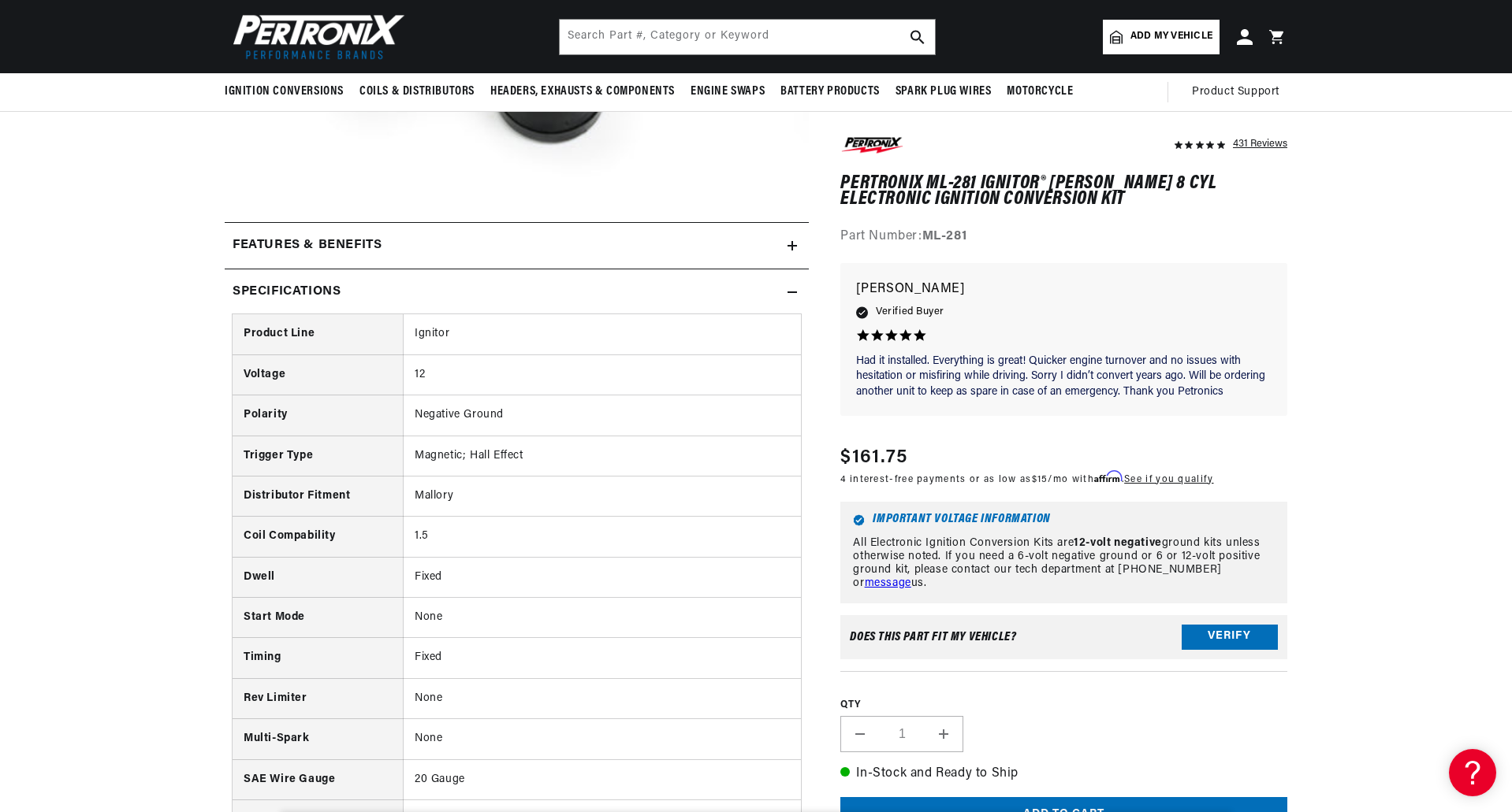
click at [795, 300] on summary "Specifications" at bounding box center [516, 292] width 584 height 45
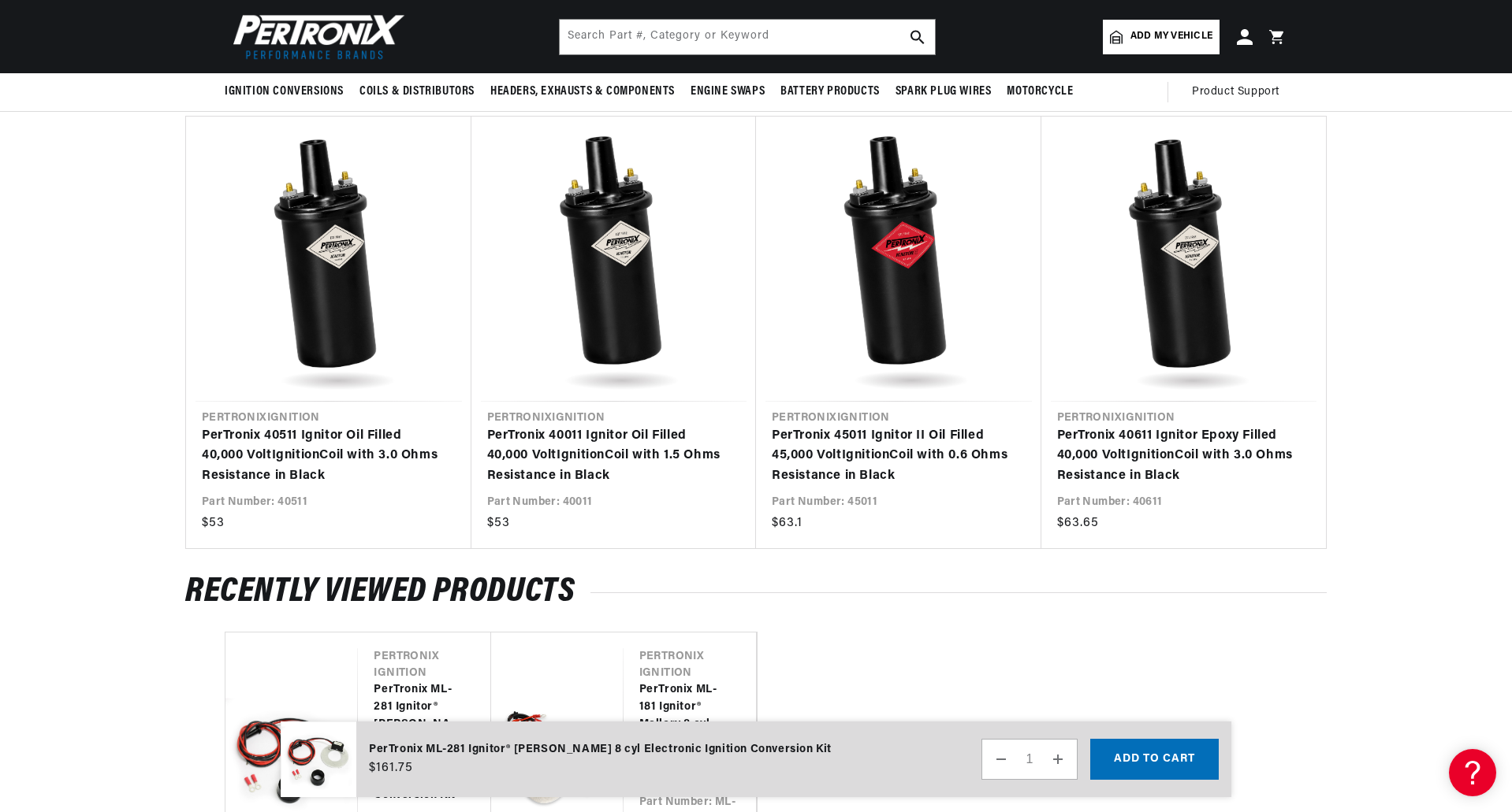
scroll to position [0, 0]
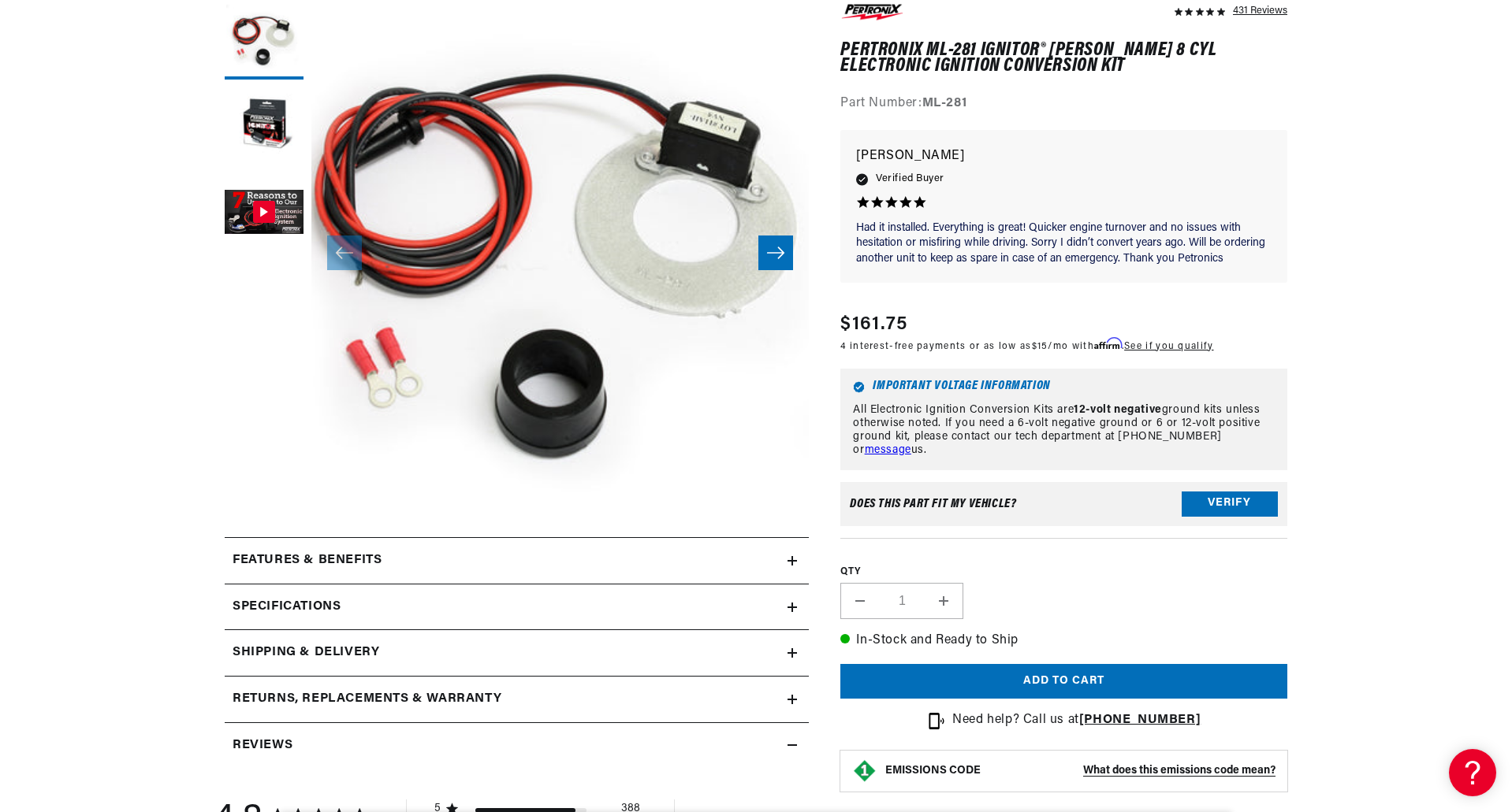
click at [790, 556] on icon at bounding box center [792, 561] width 10 height 10
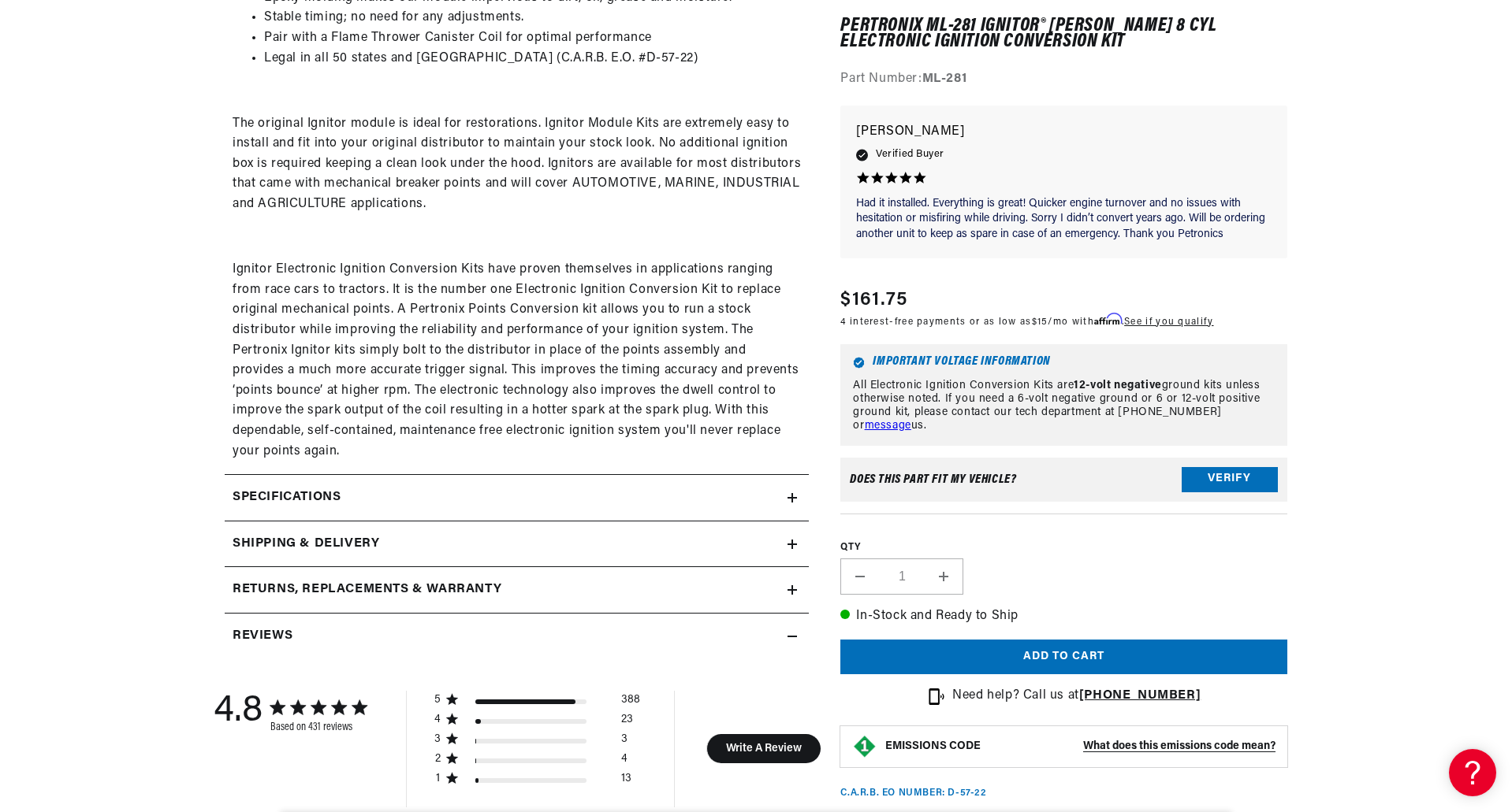
click at [798, 594] on summary "Returns, Replacements & Warranty" at bounding box center [516, 590] width 584 height 45
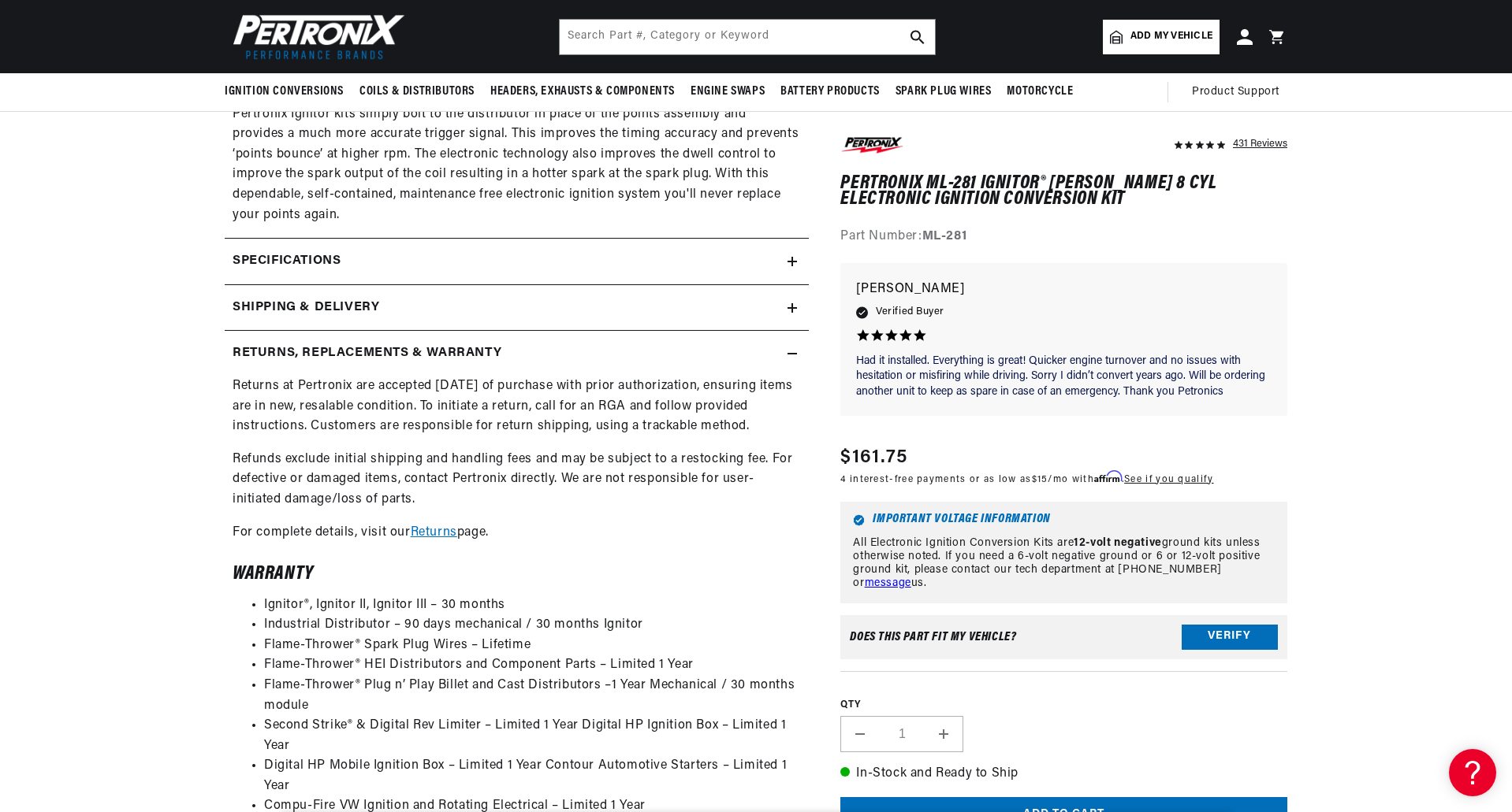
click at [793, 352] on icon at bounding box center [792, 354] width 10 height 10
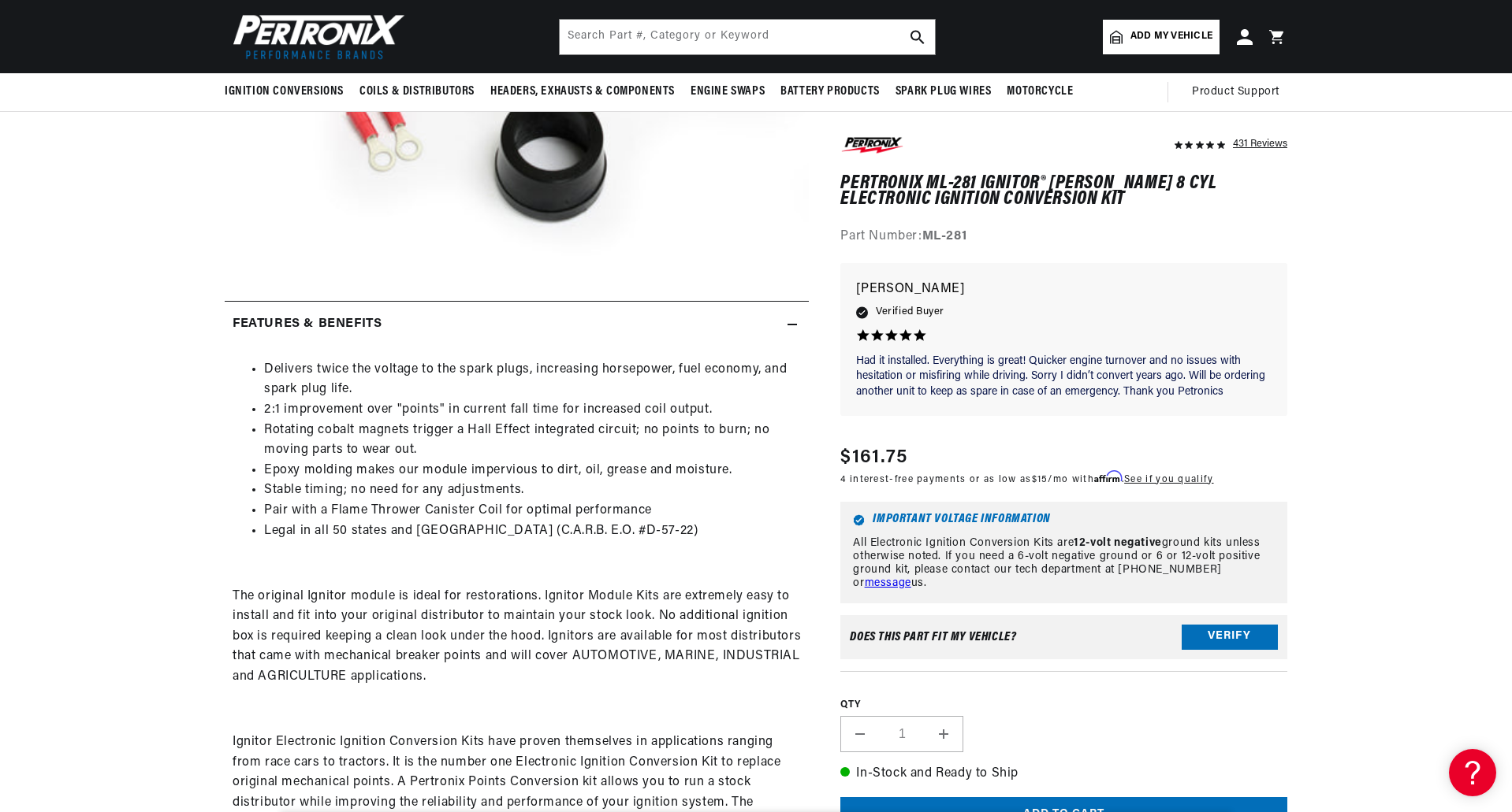
click at [790, 327] on icon at bounding box center [792, 325] width 10 height 10
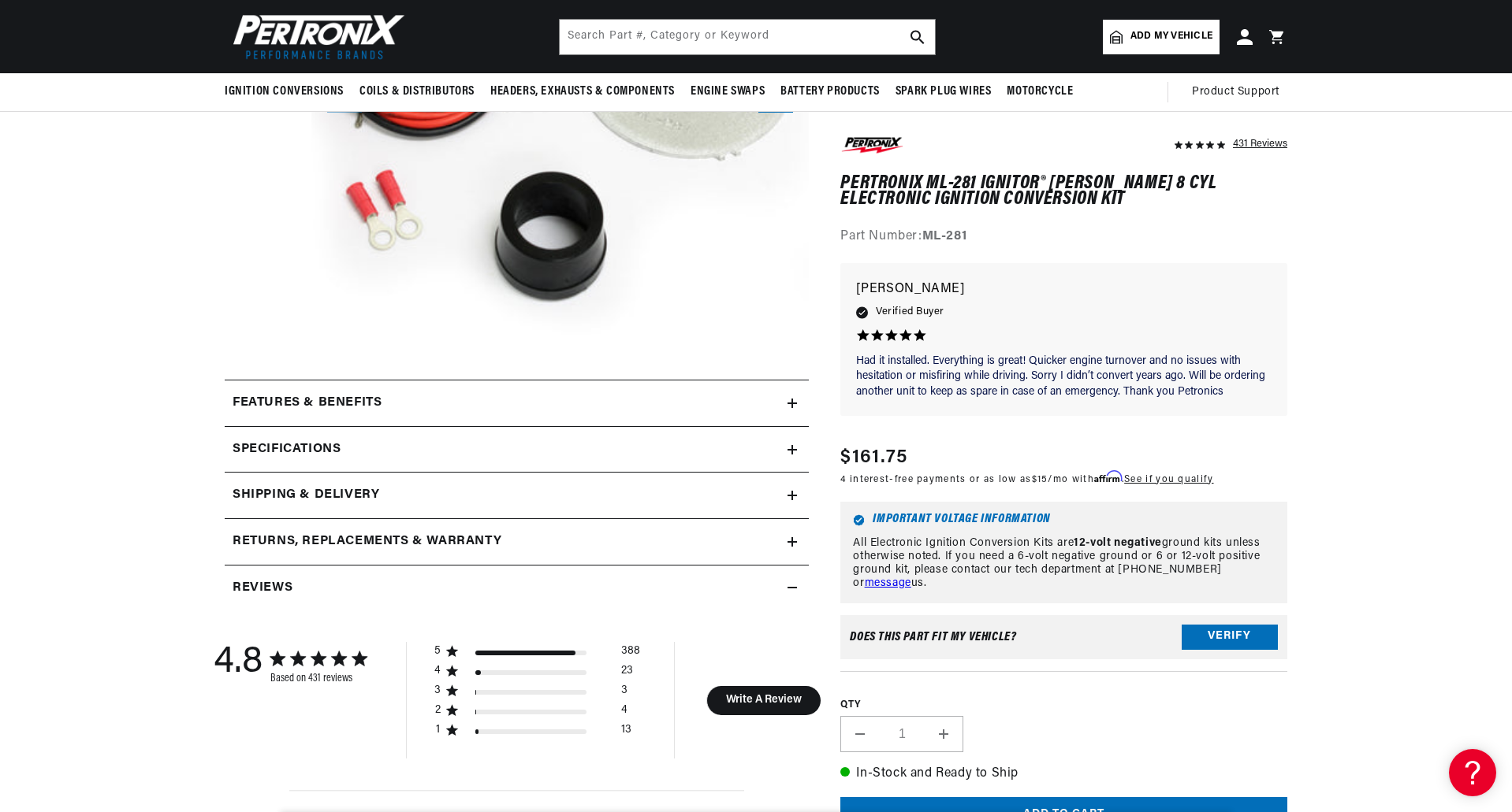
click at [793, 460] on summary "Specifications" at bounding box center [516, 450] width 584 height 45
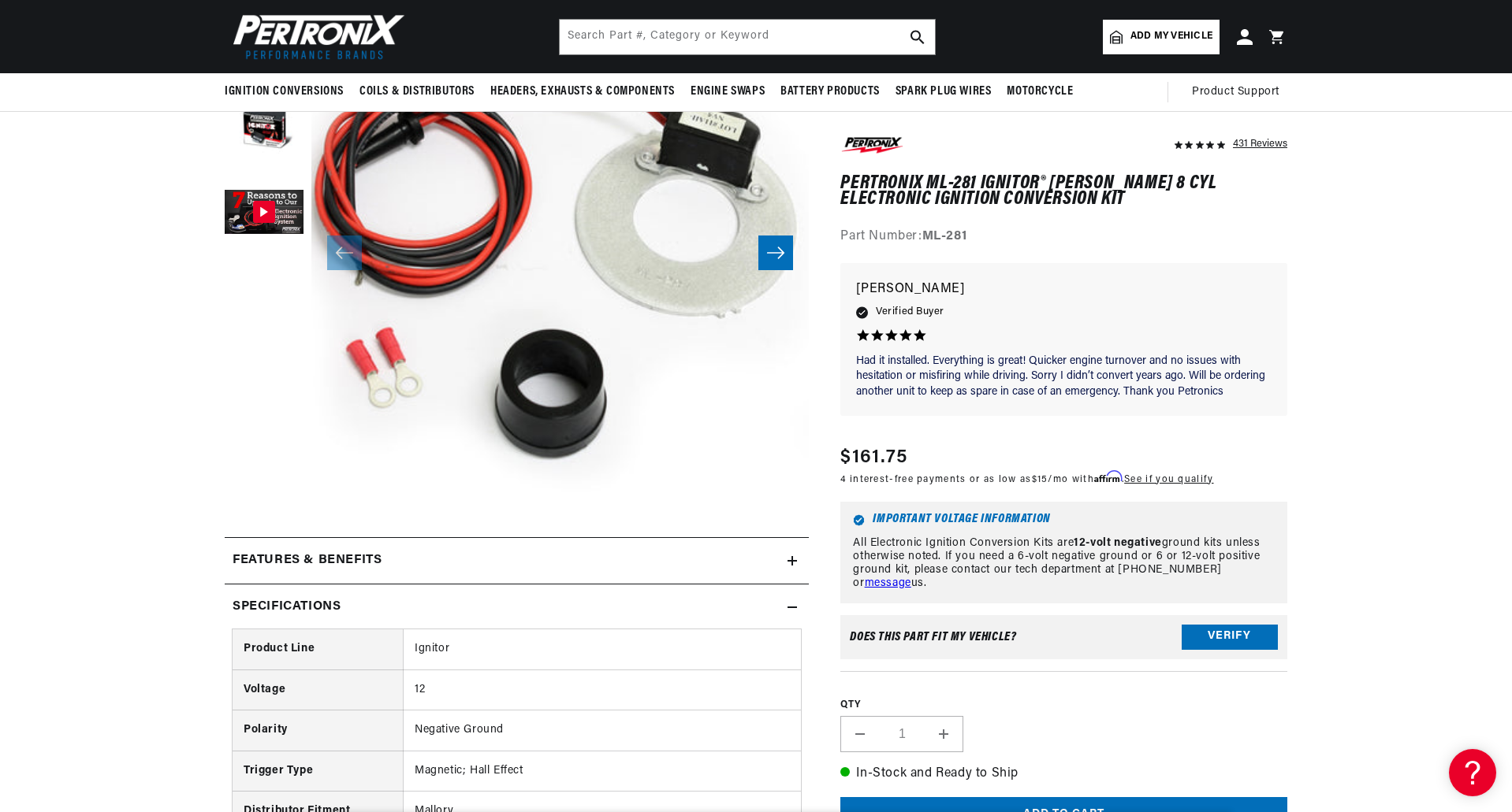
click at [798, 606] on summary "Specifications" at bounding box center [516, 607] width 584 height 45
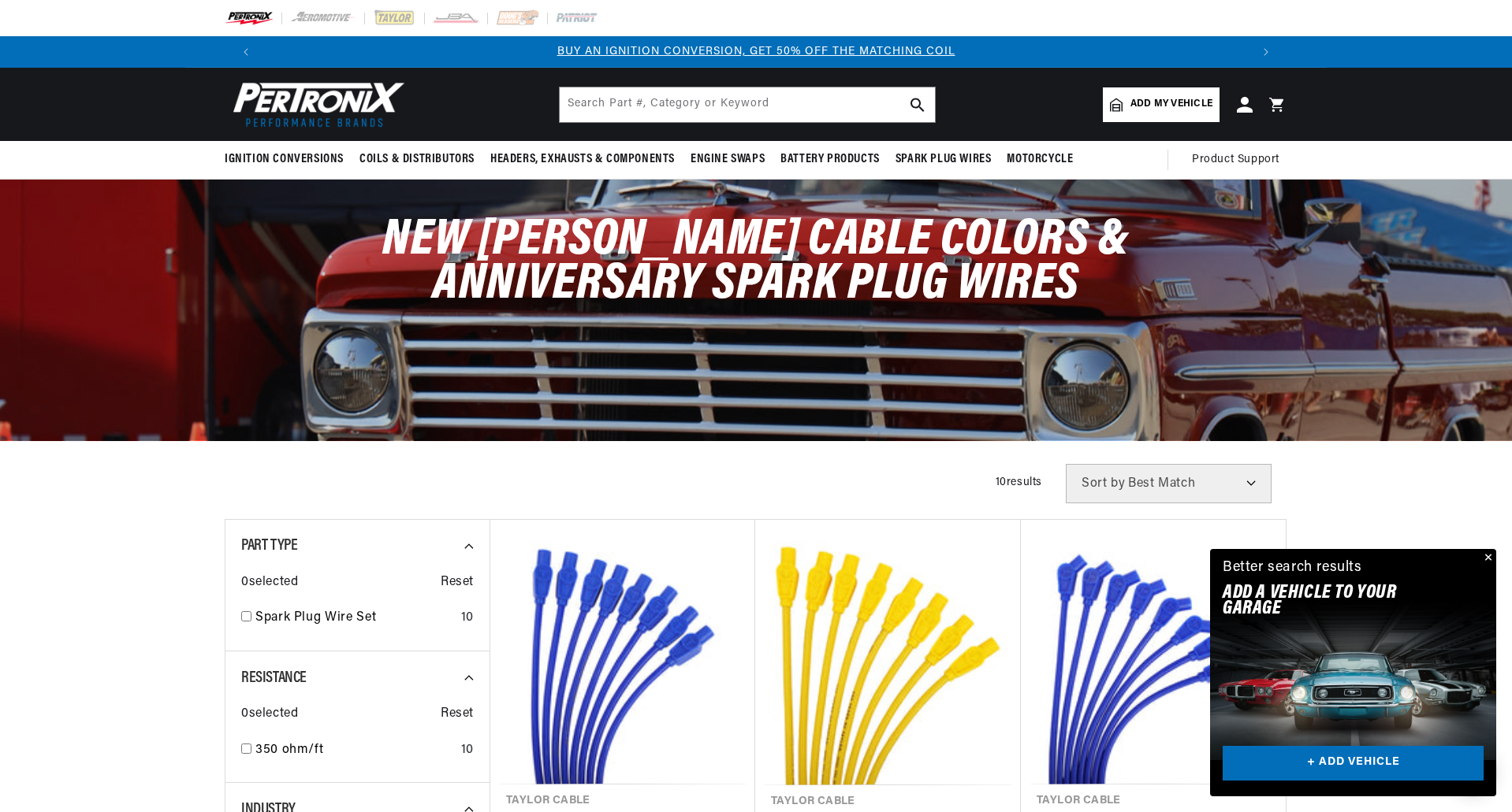
click at [1492, 557] on button "Close" at bounding box center [1486, 558] width 19 height 19
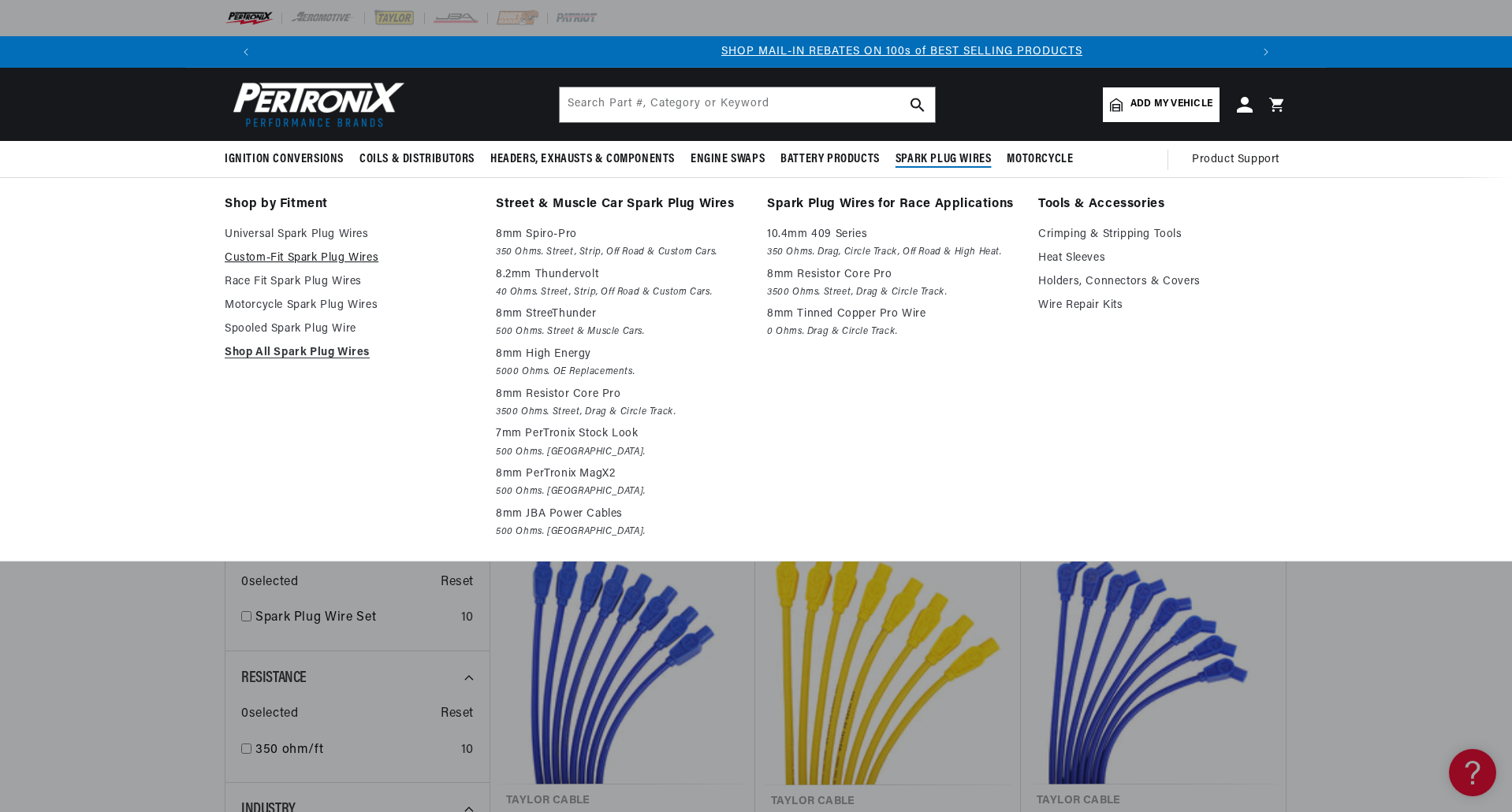
scroll to position [0, 985]
click at [356, 253] on link "Custom-Fit Spark Plug Wires" at bounding box center [349, 258] width 249 height 19
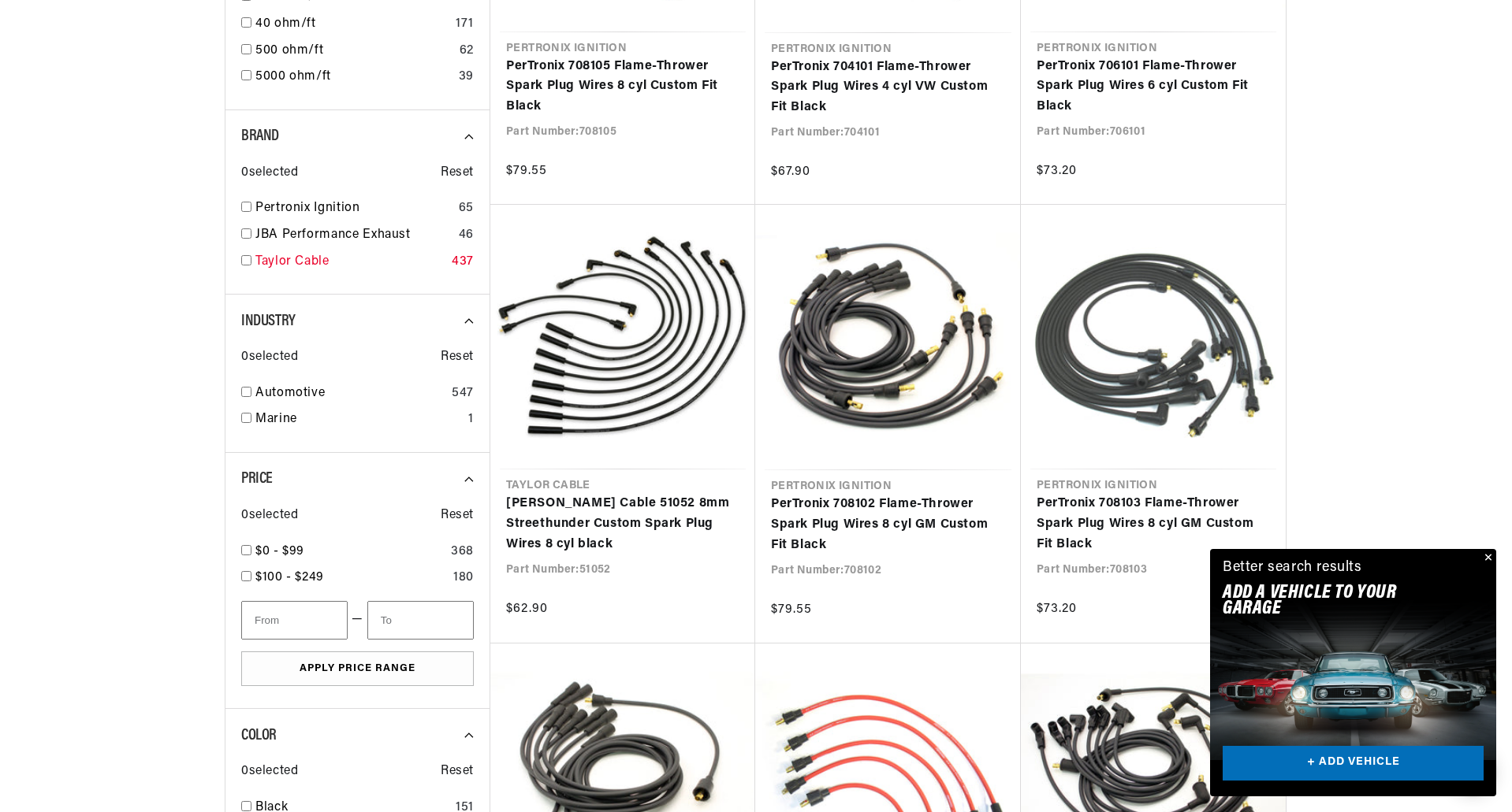
click at [247, 266] on div "Taylor Cable 437" at bounding box center [357, 265] width 232 height 27
checkbox input "true"
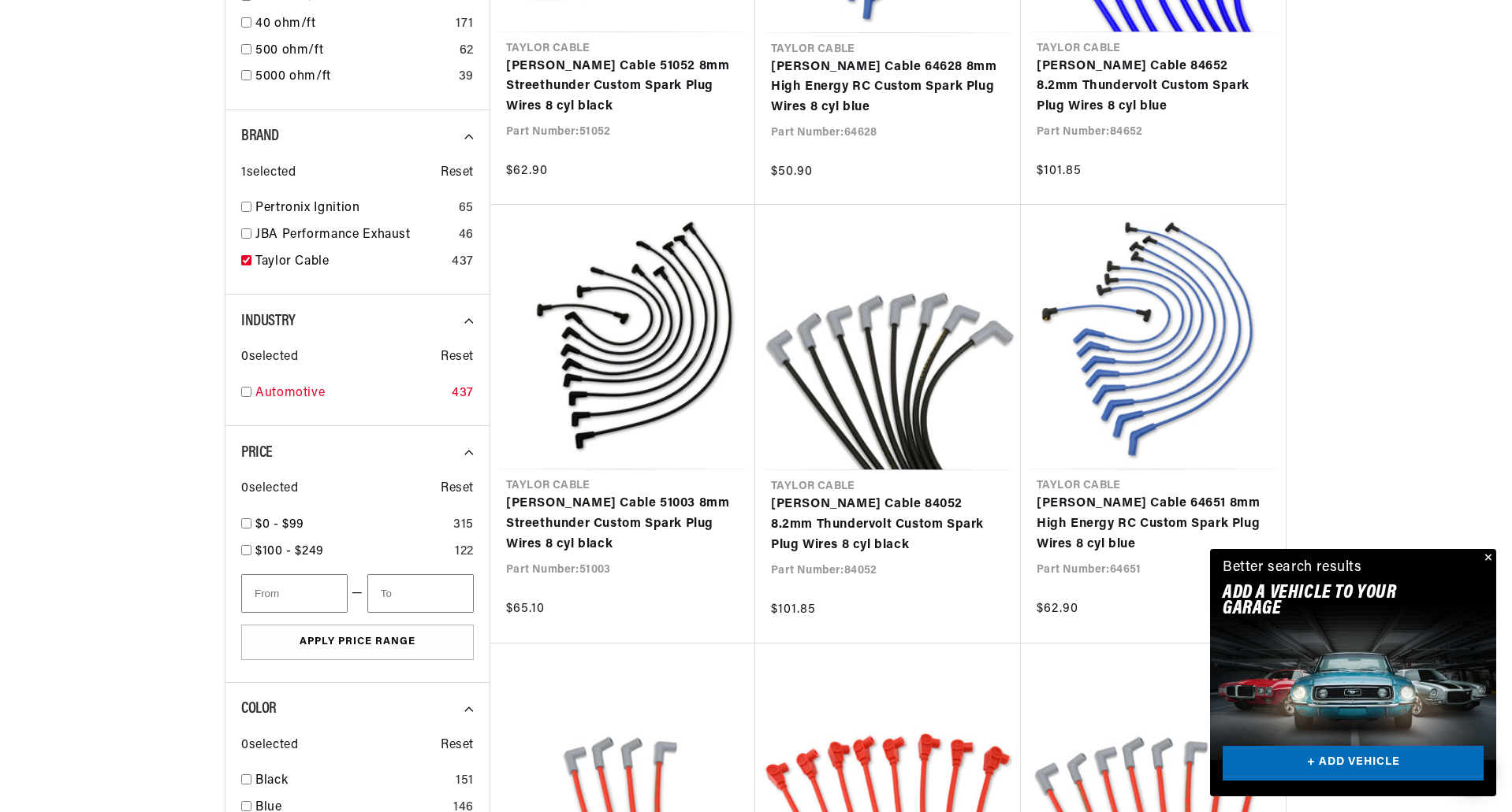
click at [247, 393] on input "checkbox" at bounding box center [246, 392] width 11 height 11
checkbox input "true"
click at [1484, 557] on button "Close" at bounding box center [1486, 558] width 19 height 19
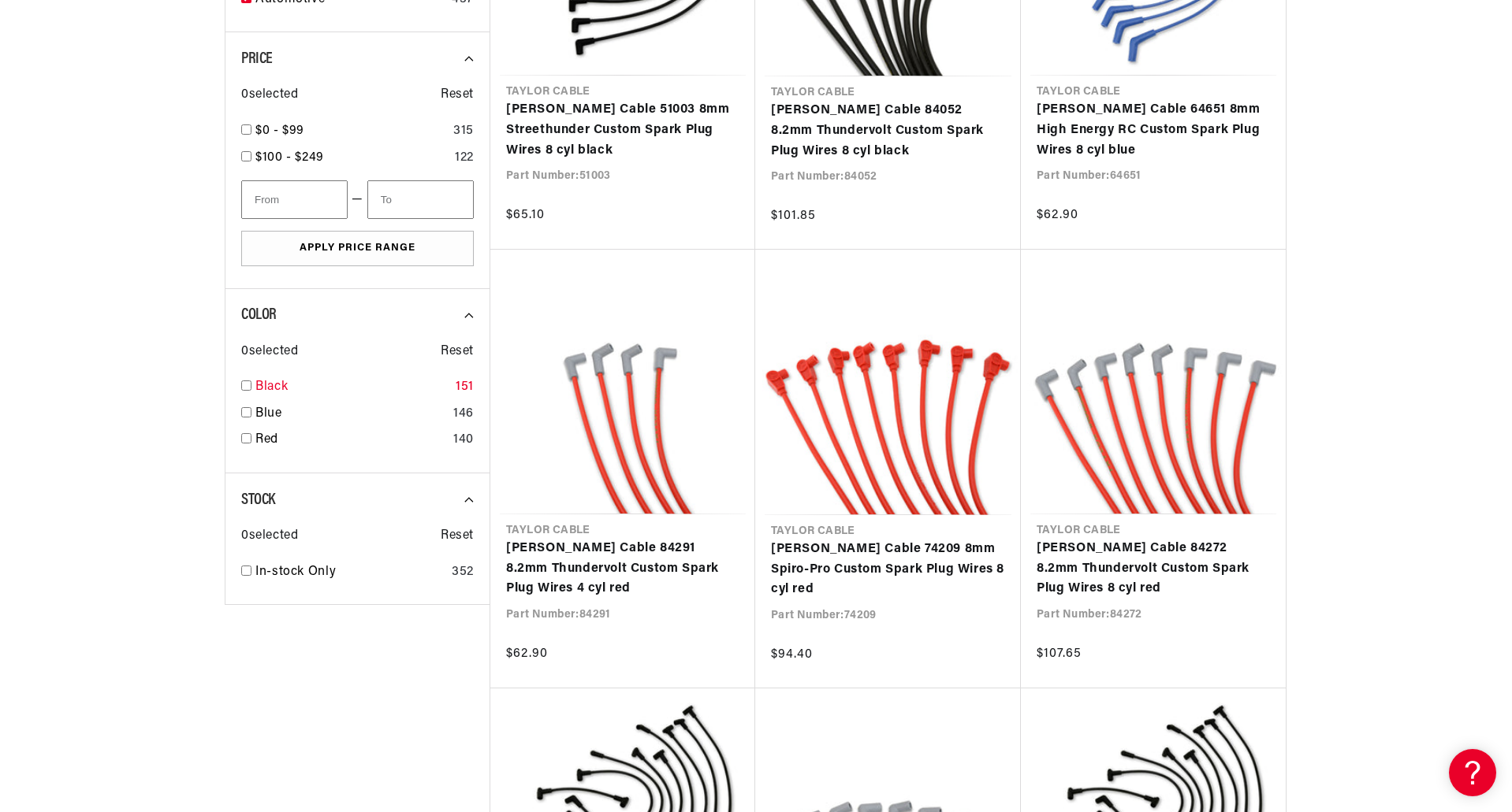
click at [241, 380] on input "checkbox" at bounding box center [246, 385] width 11 height 11
checkbox input "true"
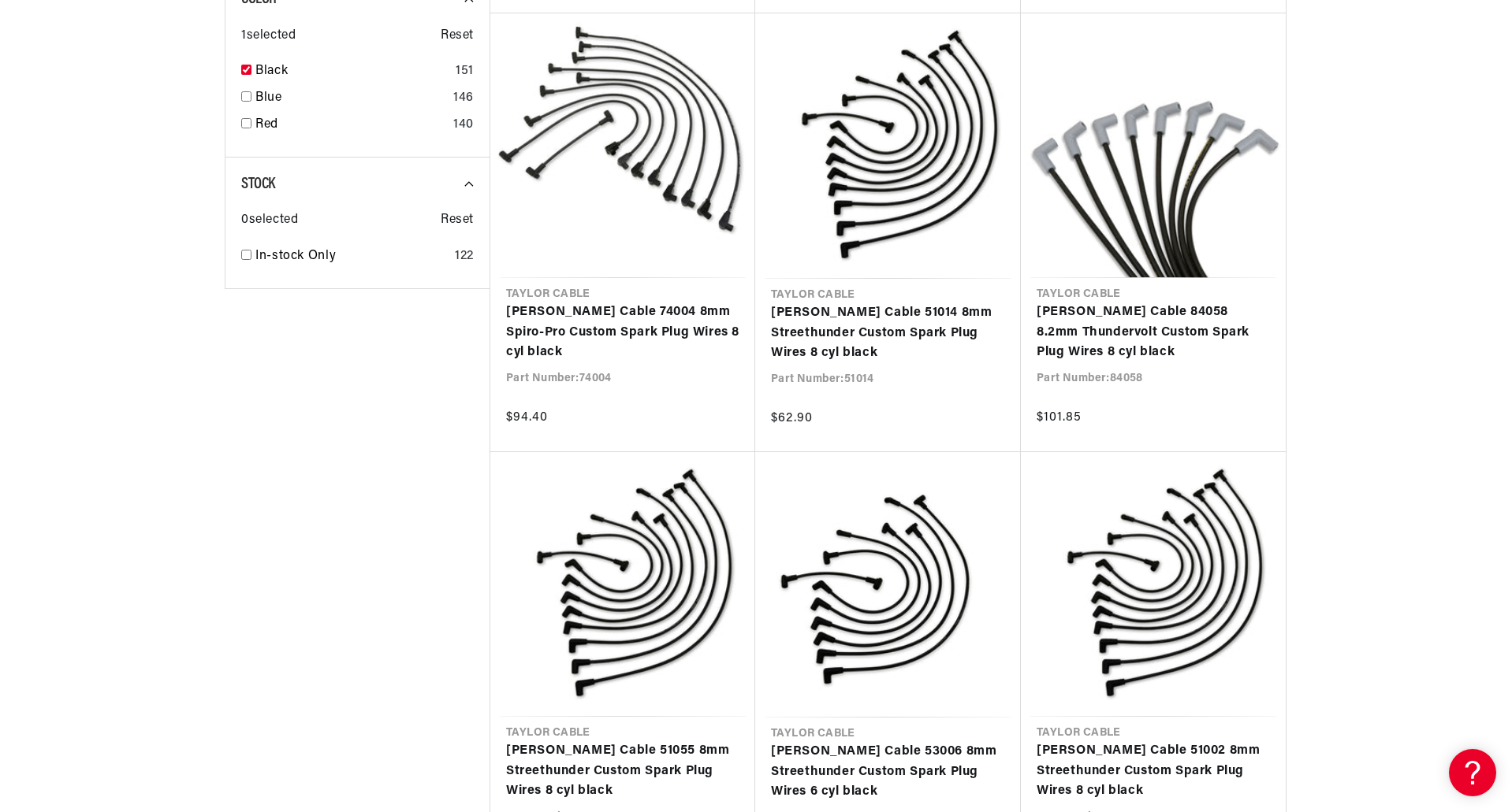
scroll to position [1402, 0]
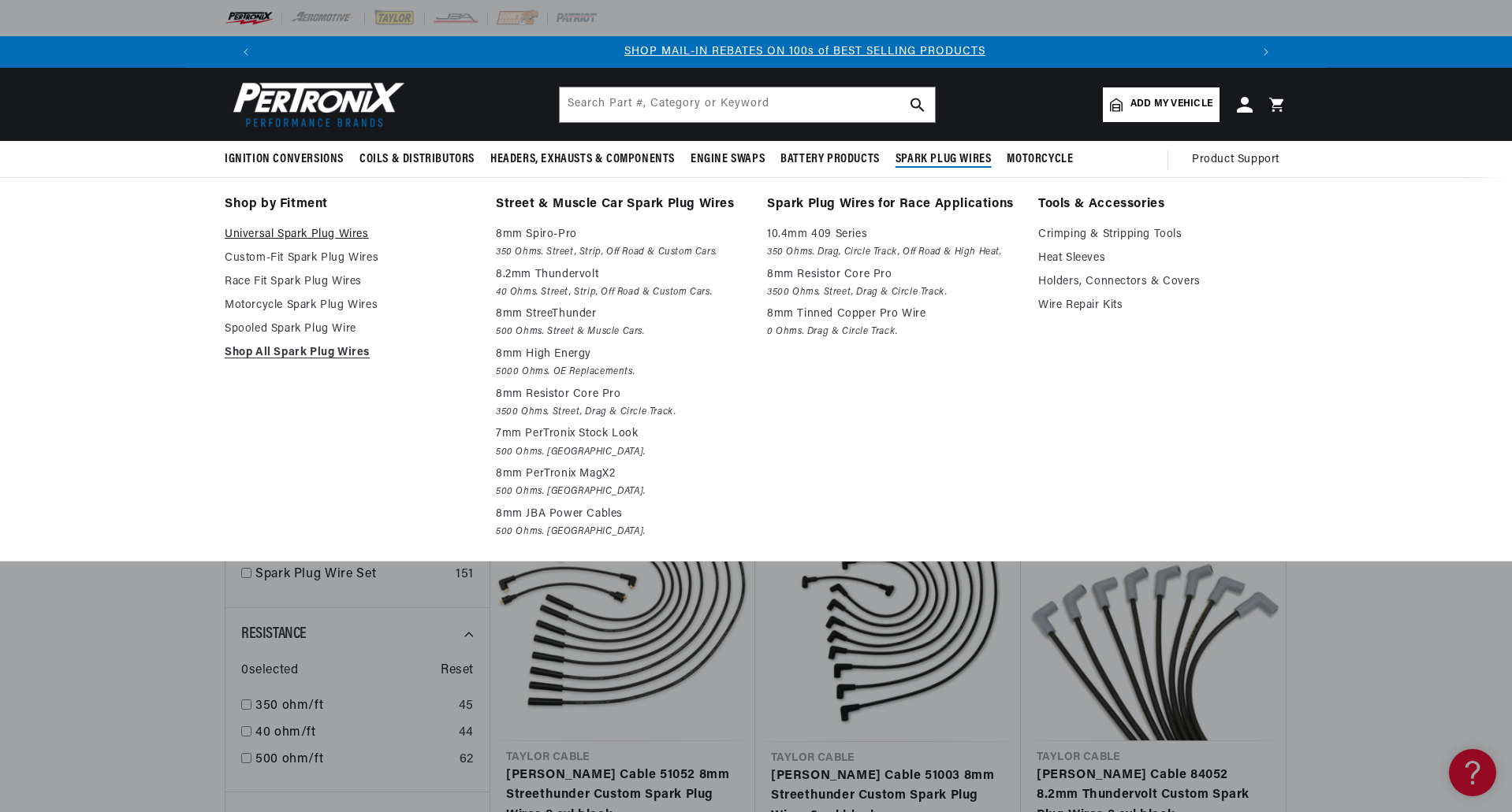
scroll to position [0, 985]
click at [560, 432] on p "7mm PerTronix Stock Look" at bounding box center [620, 434] width 249 height 19
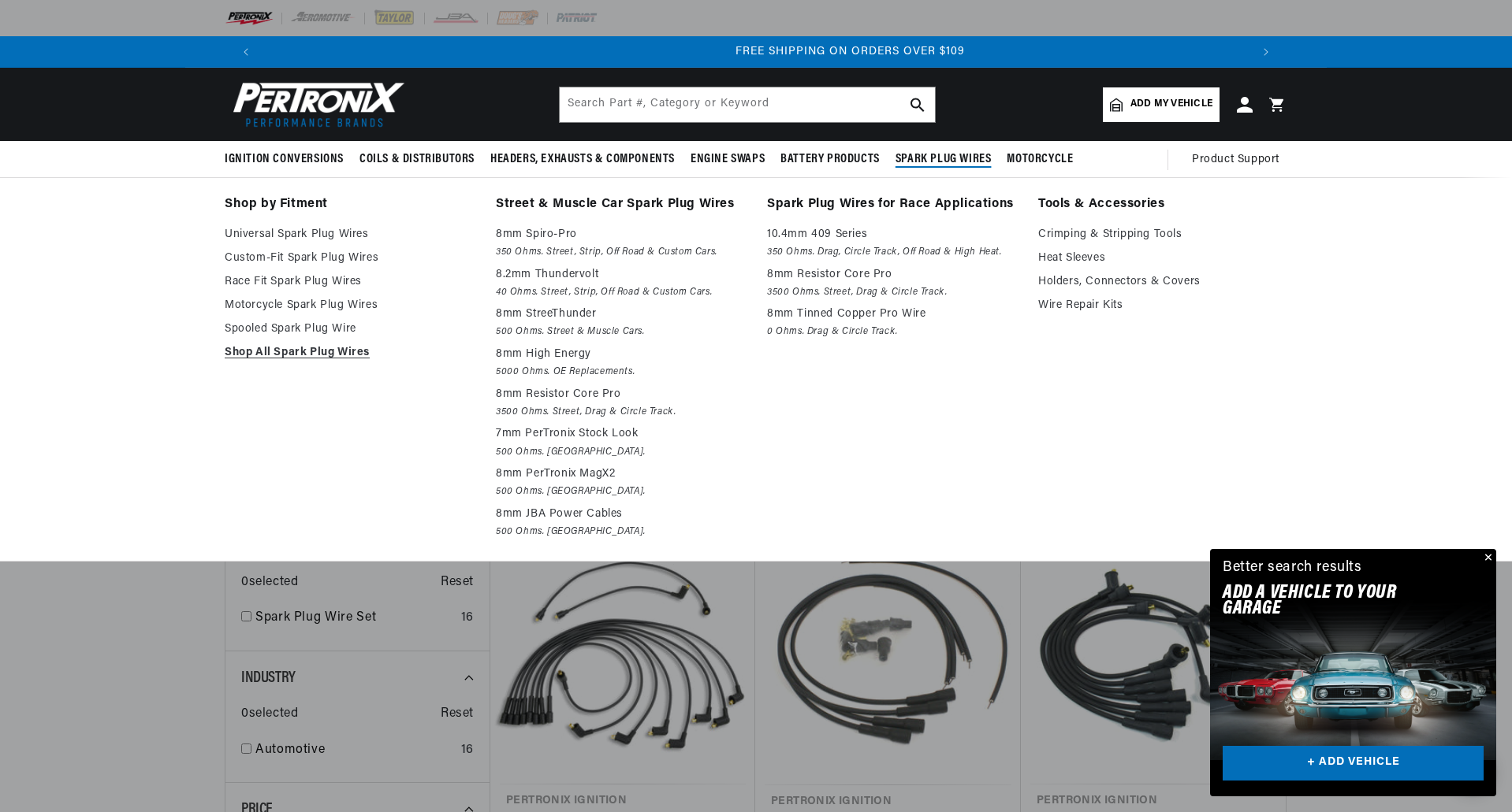
scroll to position [0, 1969]
click at [553, 347] on p "8mm High Energy" at bounding box center [620, 354] width 249 height 19
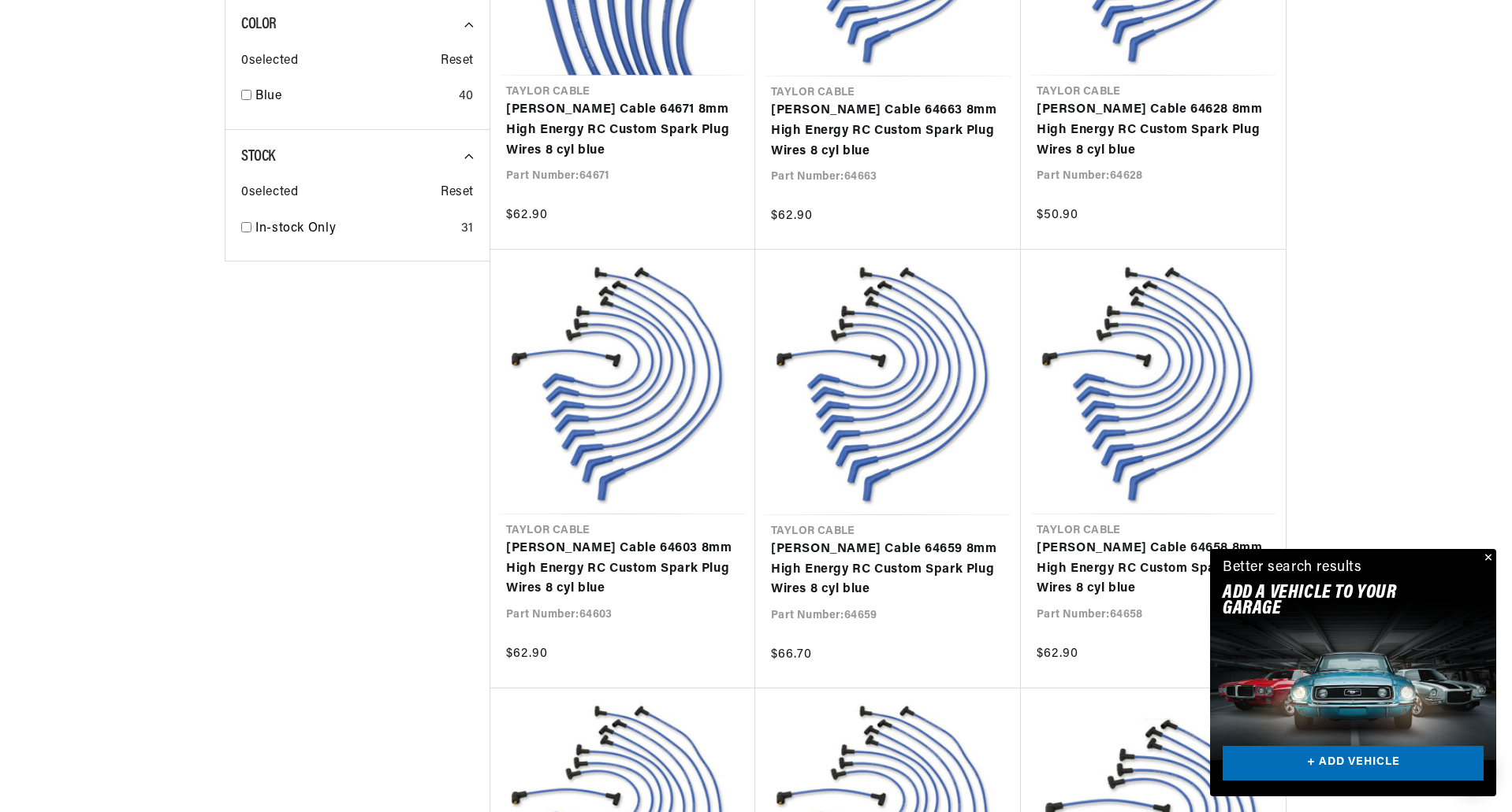
scroll to position [0, 985]
